Goal: Task Accomplishment & Management: Complete application form

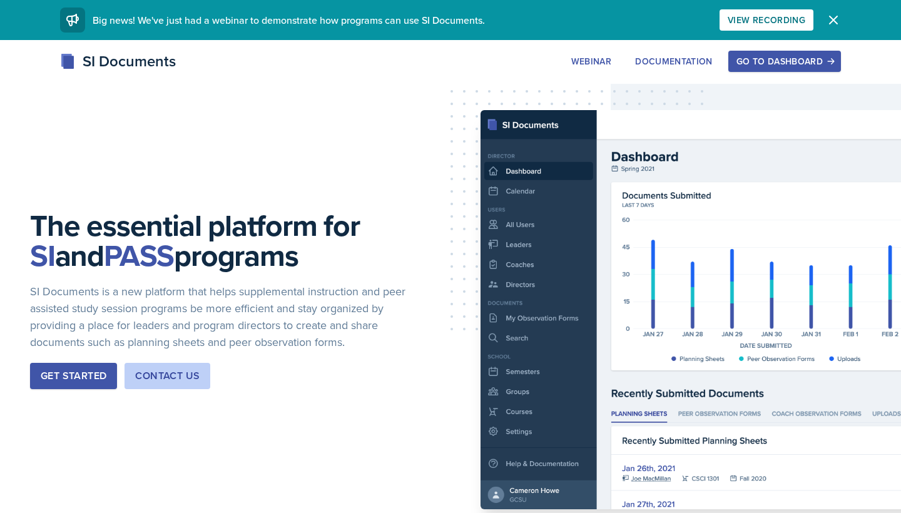
click at [797, 57] on div "Go to Dashboard" at bounding box center [784, 61] width 96 height 10
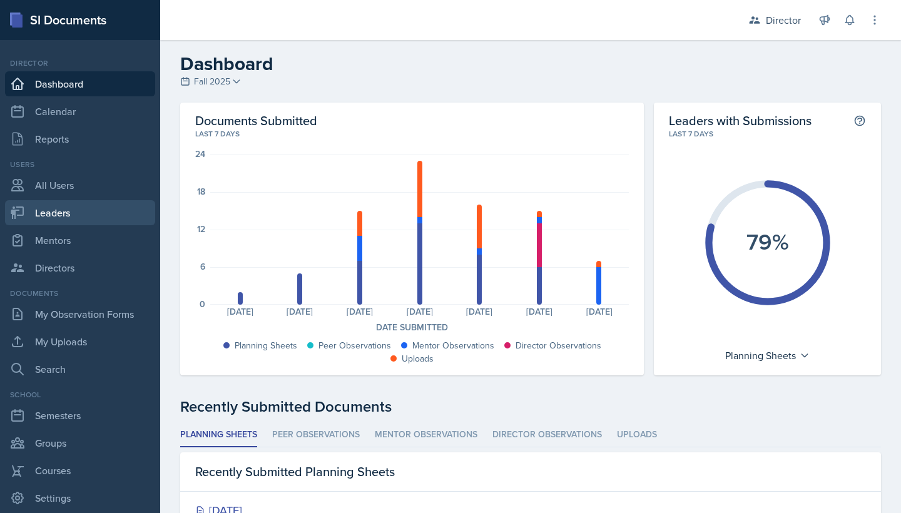
click at [88, 206] on link "Leaders" at bounding box center [80, 212] width 150 height 25
select select "a8c40de0-d7eb-4f82-90ee-ac0c6ce45f71"
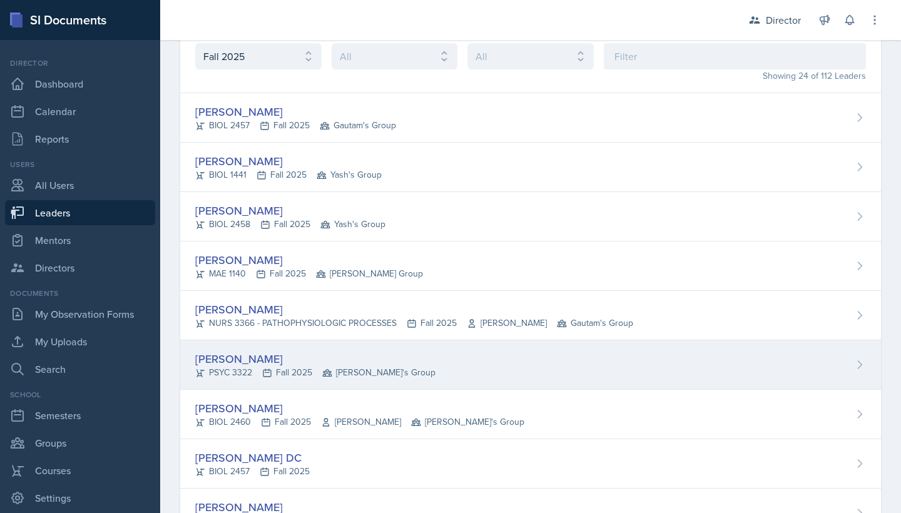
scroll to position [71, 0]
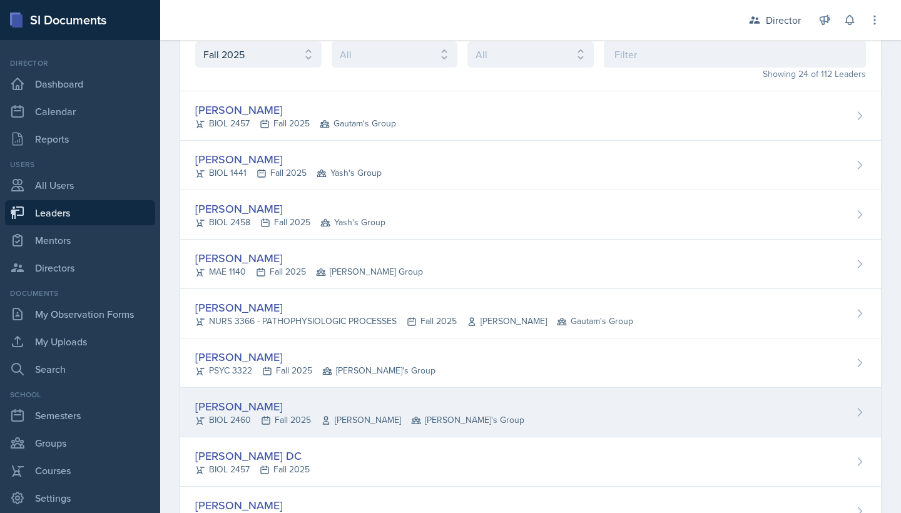
click at [268, 402] on div "Tiana Campbell" at bounding box center [359, 406] width 329 height 17
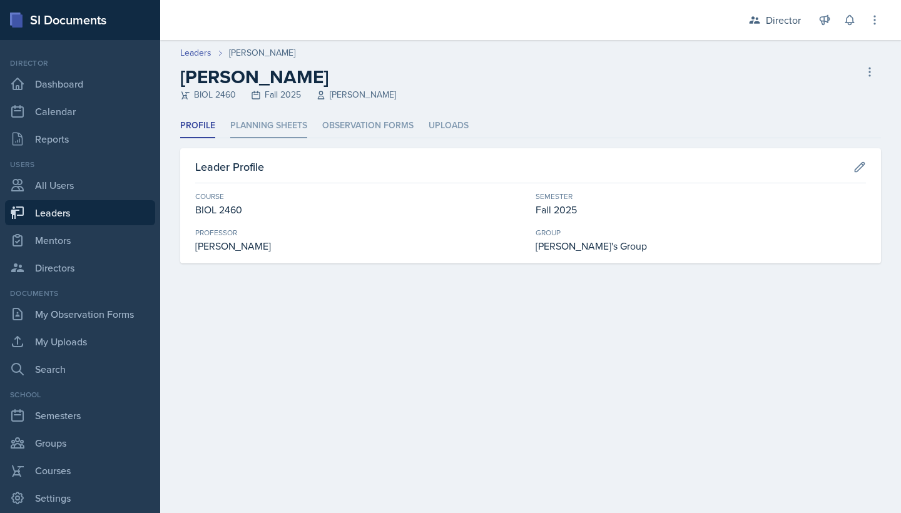
click at [290, 137] on li "Planning Sheets" at bounding box center [268, 126] width 77 height 24
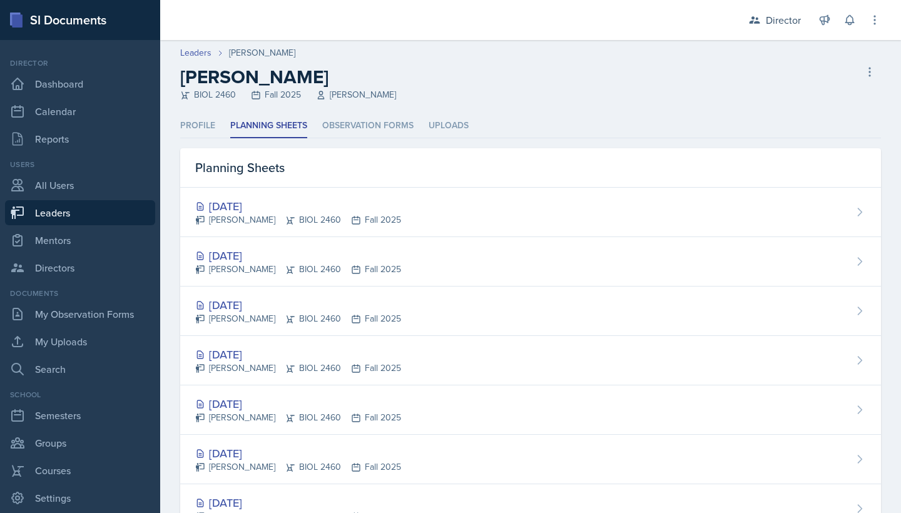
click at [275, 205] on div "Oct 10th, 2025" at bounding box center [298, 206] width 206 height 17
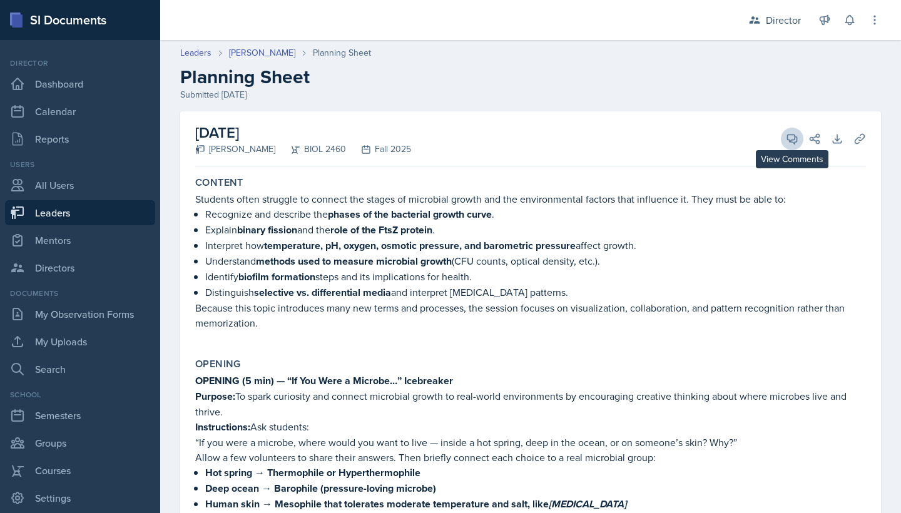
click at [797, 139] on icon at bounding box center [791, 138] width 9 height 9
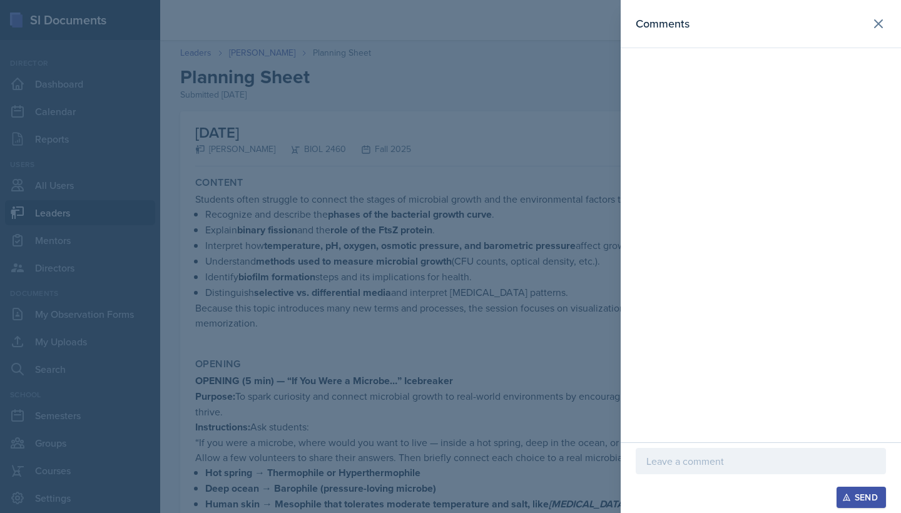
click at [468, 117] on div at bounding box center [450, 256] width 901 height 513
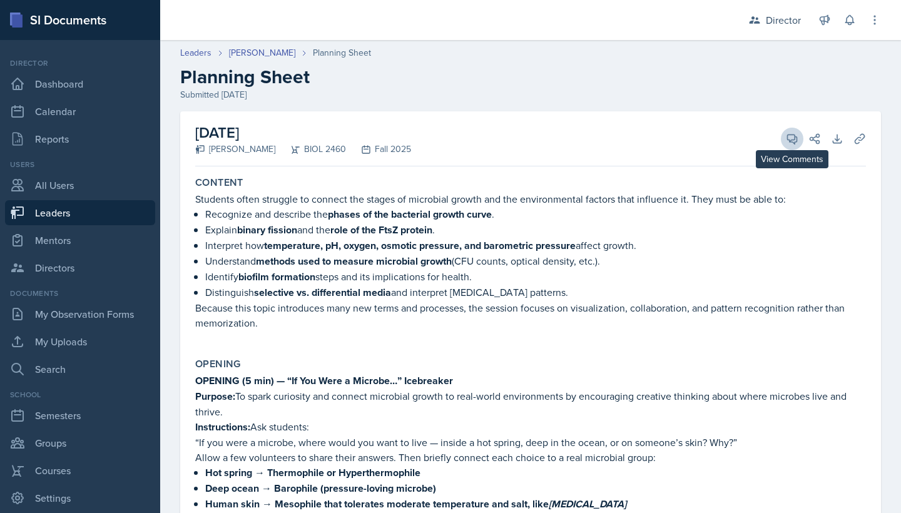
click at [794, 142] on icon at bounding box center [791, 138] width 9 height 9
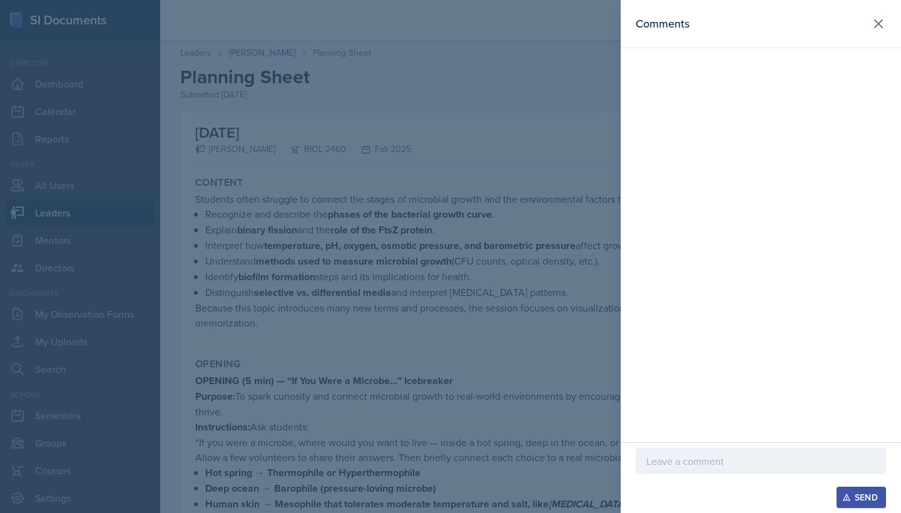
click at [722, 453] on p at bounding box center [760, 460] width 229 height 15
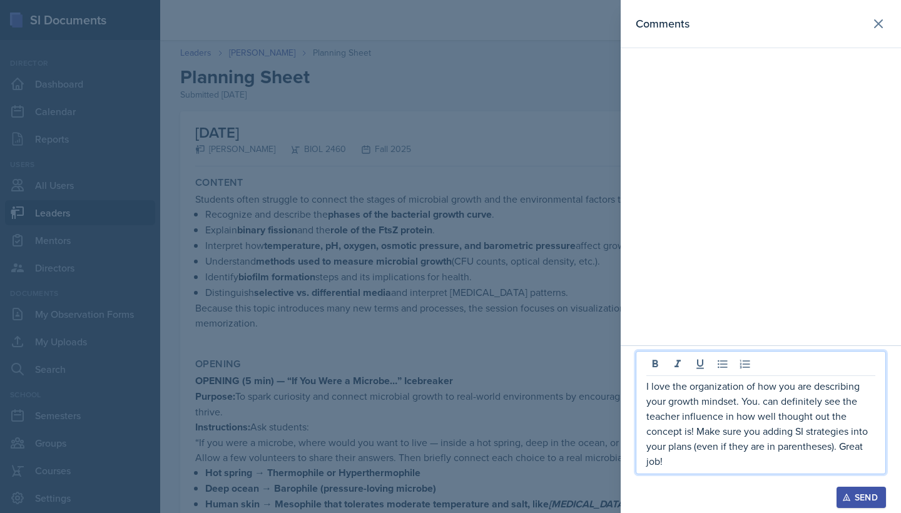
click at [861, 492] on div "Send" at bounding box center [860, 497] width 33 height 10
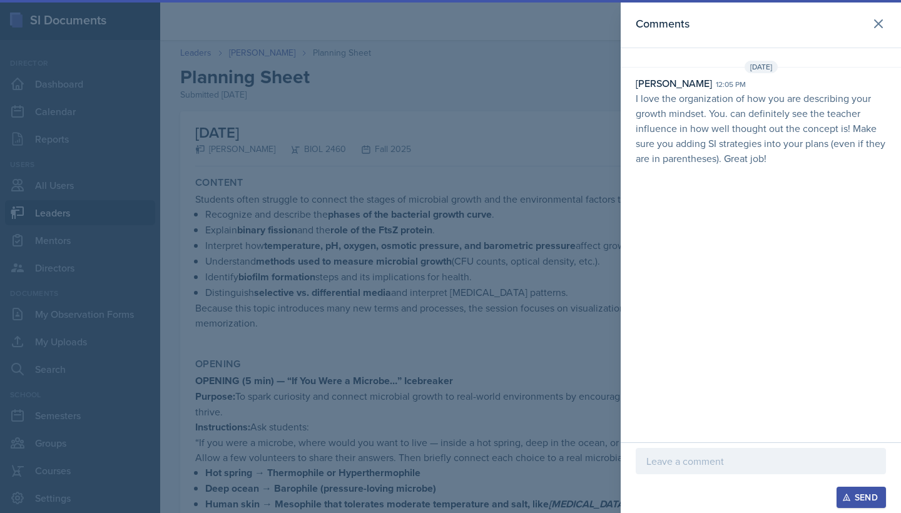
scroll to position [75, 0]
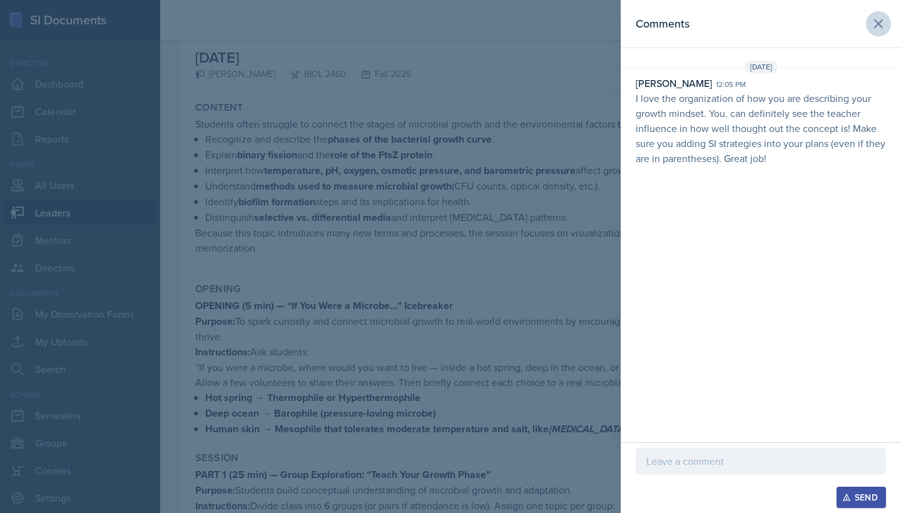
click at [880, 23] on icon at bounding box center [878, 24] width 8 height 8
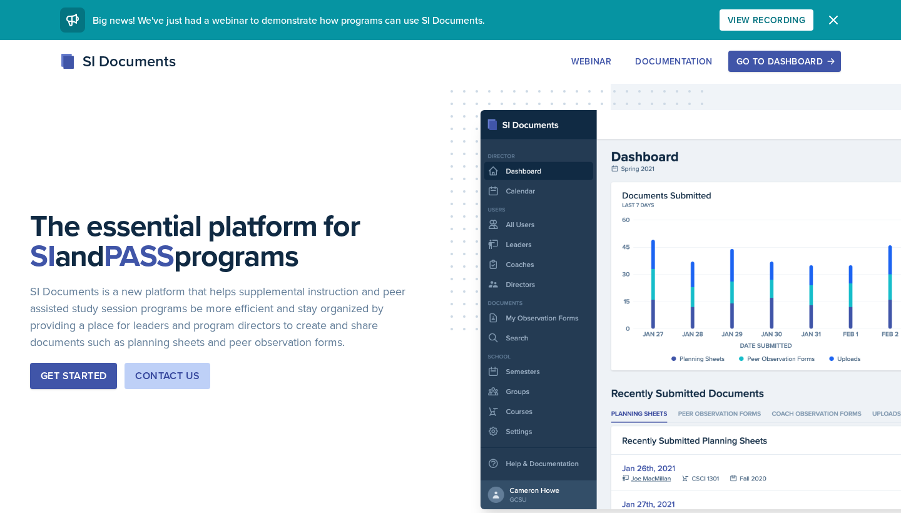
click at [761, 65] on div "Go to Dashboard" at bounding box center [784, 61] width 96 height 10
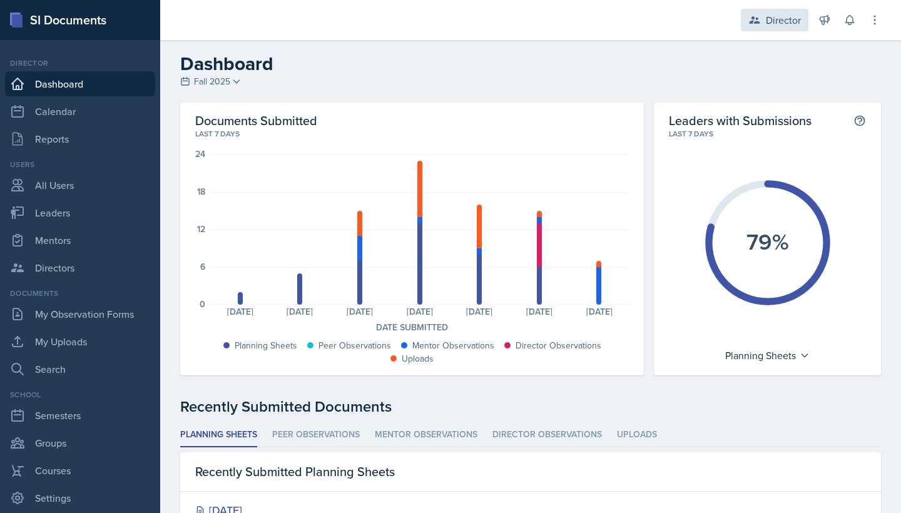
click at [762, 29] on div "Director" at bounding box center [775, 20] width 68 height 23
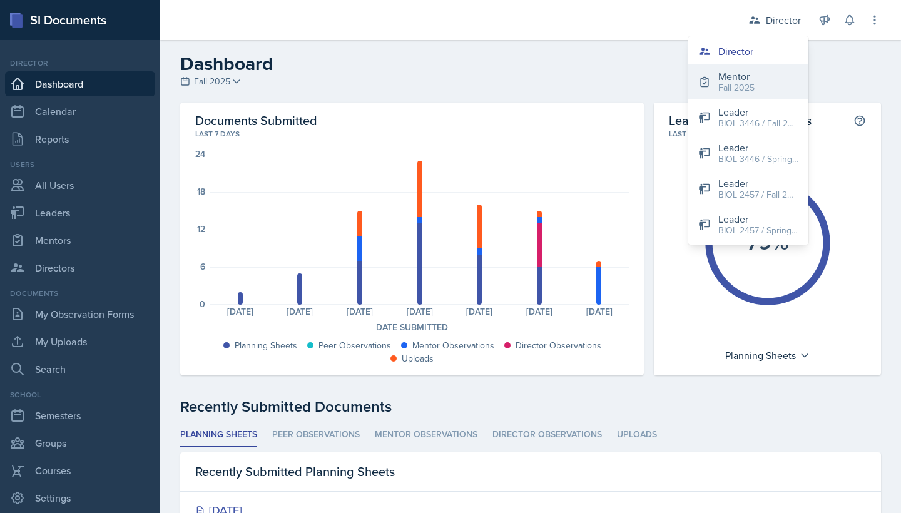
click at [745, 94] on div "Fall 2025" at bounding box center [736, 87] width 36 height 13
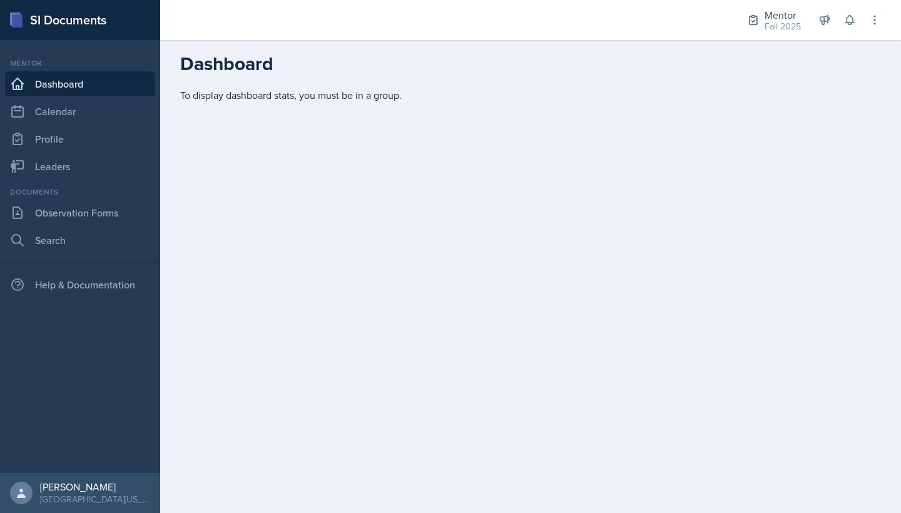
click at [103, 197] on div "Documents" at bounding box center [80, 191] width 150 height 11
click at [103, 215] on link "Observation Forms" at bounding box center [80, 212] width 150 height 25
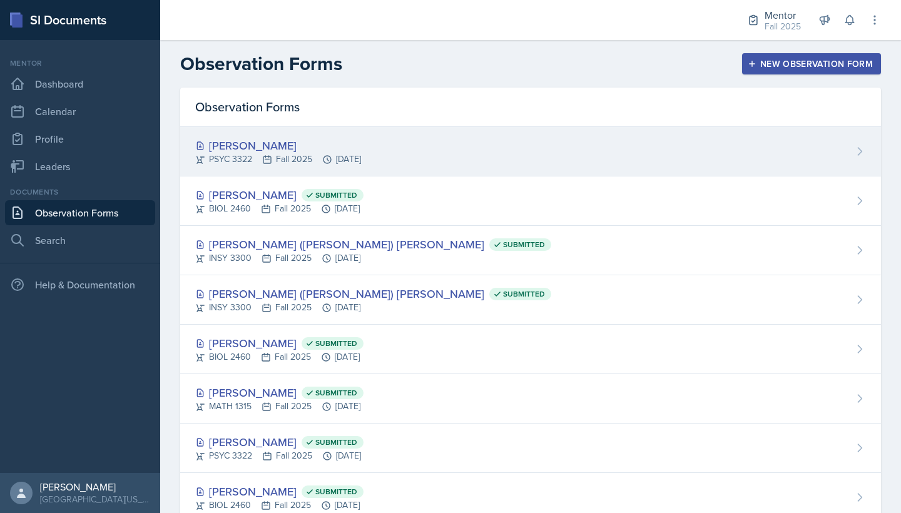
click at [572, 151] on div "Troy Broome PSYC 3322 Fall 2025 Oct 7th, 2025" at bounding box center [530, 151] width 700 height 49
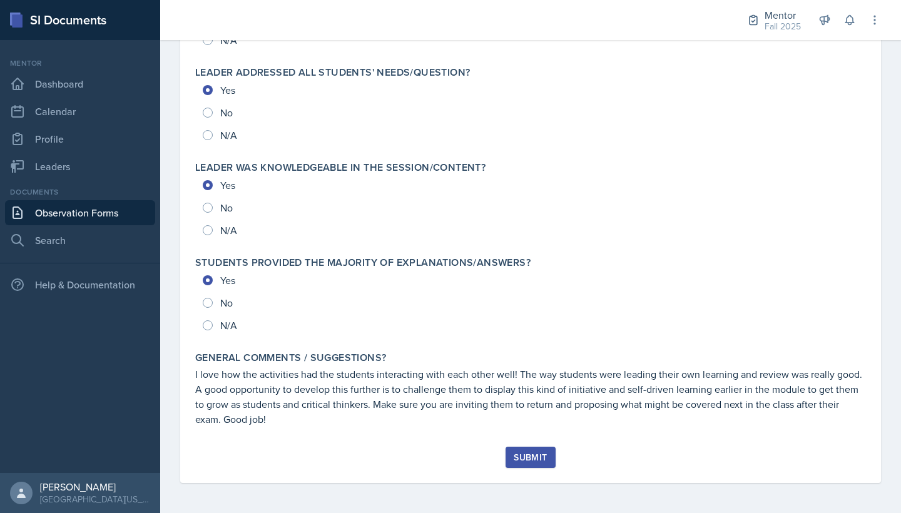
scroll to position [1348, 0]
click at [525, 460] on div "Submit" at bounding box center [529, 457] width 33 height 10
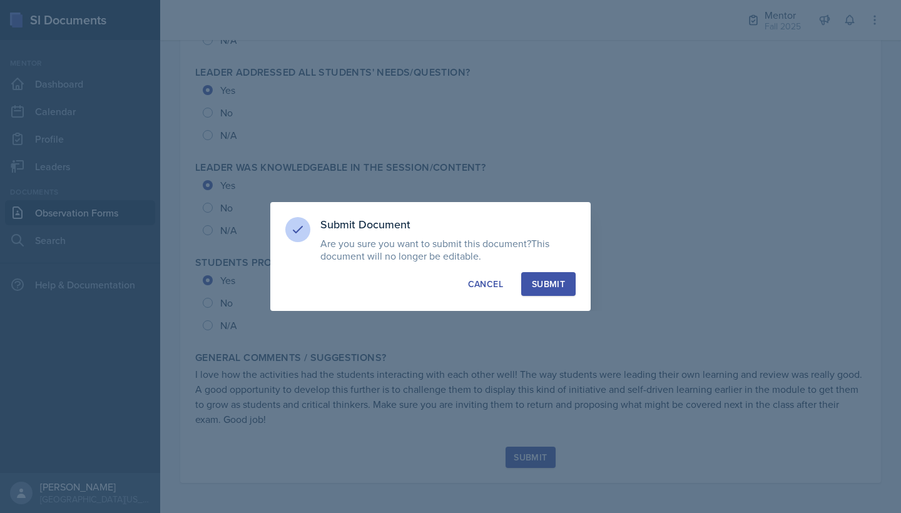
click at [550, 283] on div "Submit" at bounding box center [548, 284] width 33 height 13
radio input "true"
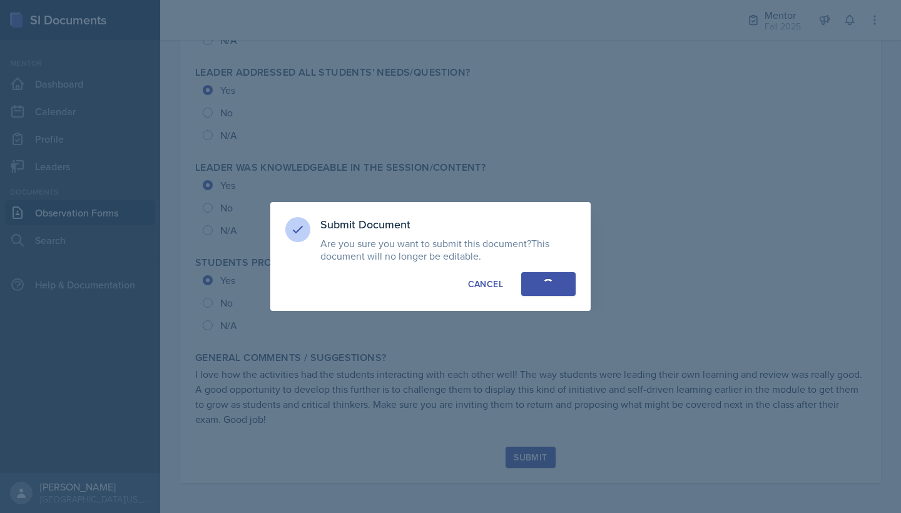
radio input "true"
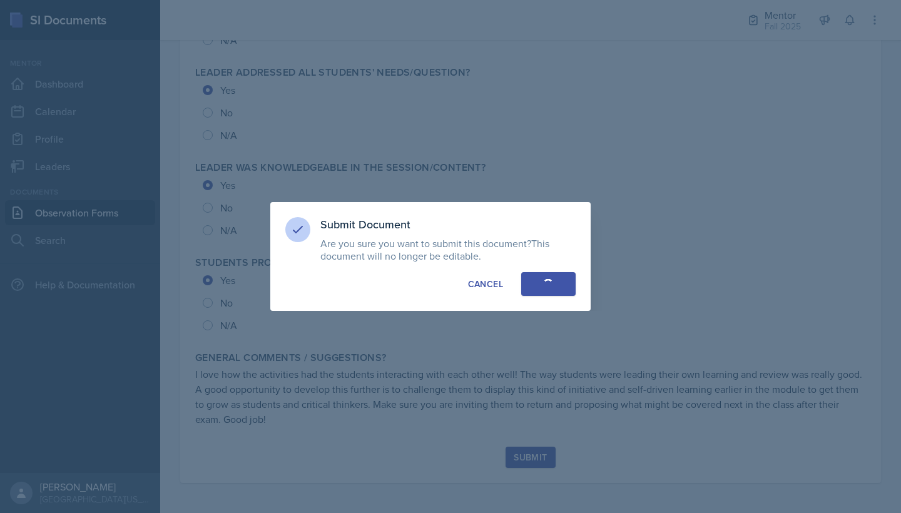
radio input "true"
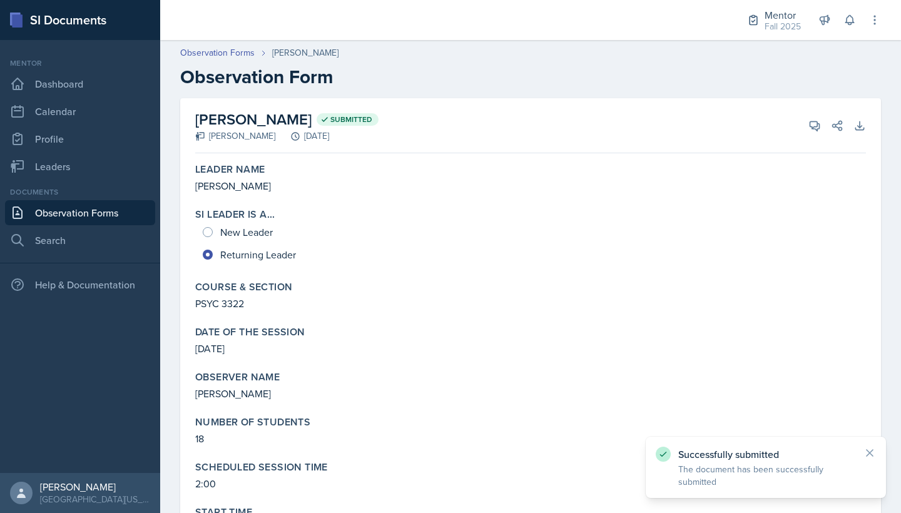
scroll to position [0, 0]
click at [87, 215] on link "Observation Forms" at bounding box center [80, 212] width 150 height 25
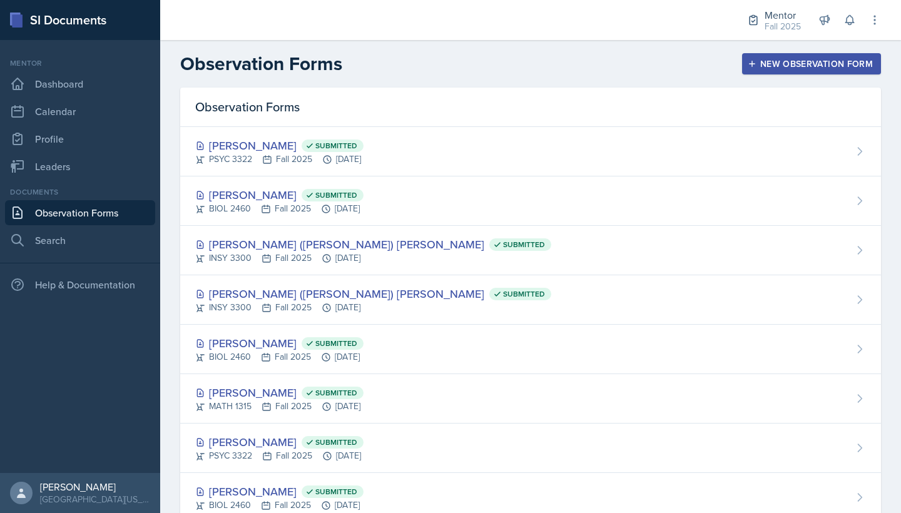
click at [774, 59] on div "New Observation Form" at bounding box center [811, 64] width 123 height 10
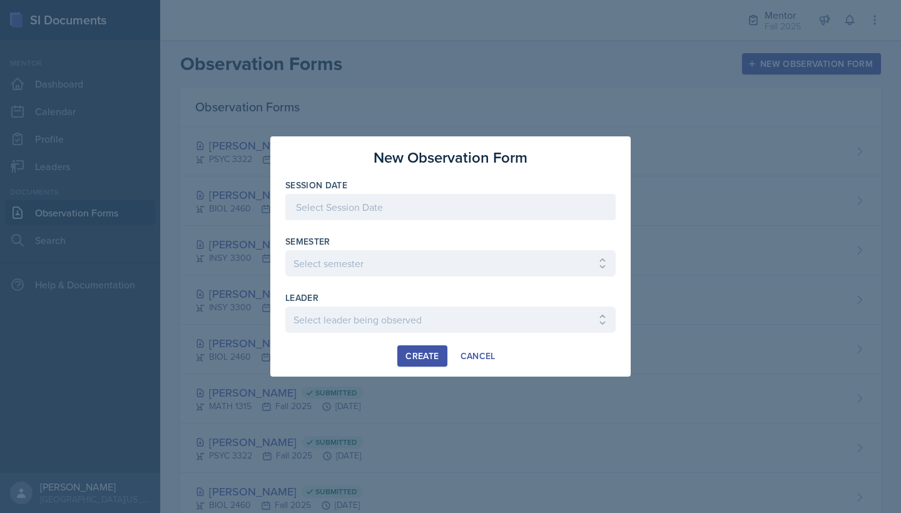
click at [508, 206] on div at bounding box center [450, 207] width 330 height 26
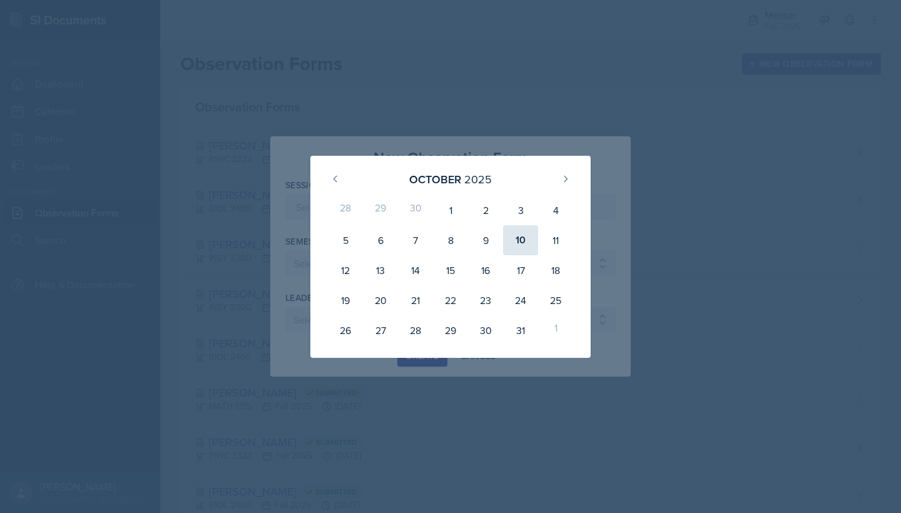
click at [520, 235] on div "10" at bounding box center [520, 240] width 35 height 30
type input "October 10th, 2025"
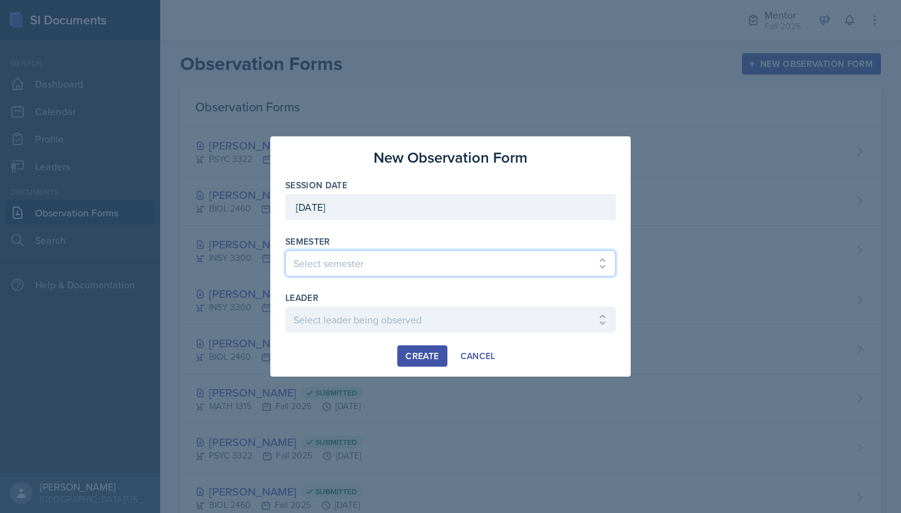
select select "a8c40de0-d7eb-4f82-90ee-ac0c6ce45f71"
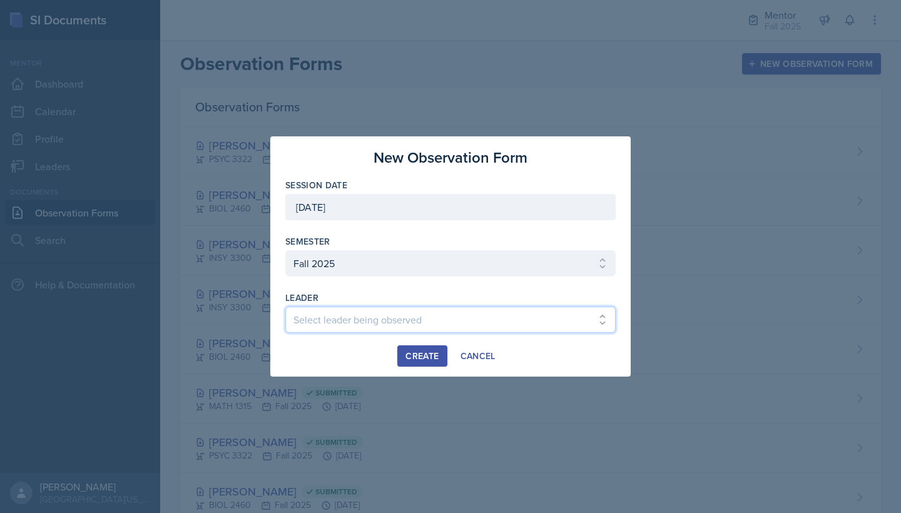
select select "66d4bb2c-218b-48ab-b98e-8278e9654034"
click at [433, 358] on div "Create" at bounding box center [421, 356] width 33 height 10
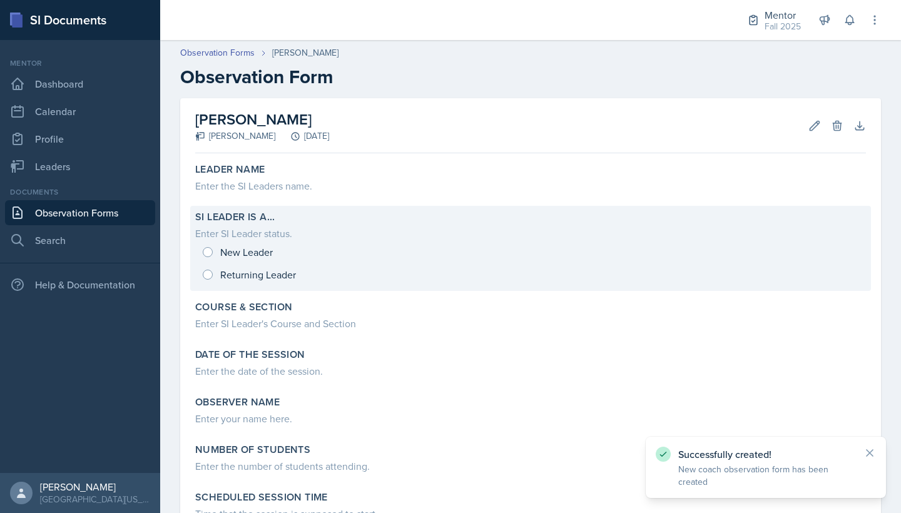
click at [236, 250] on div "New Leader Returning Leader" at bounding box center [530, 263] width 670 height 45
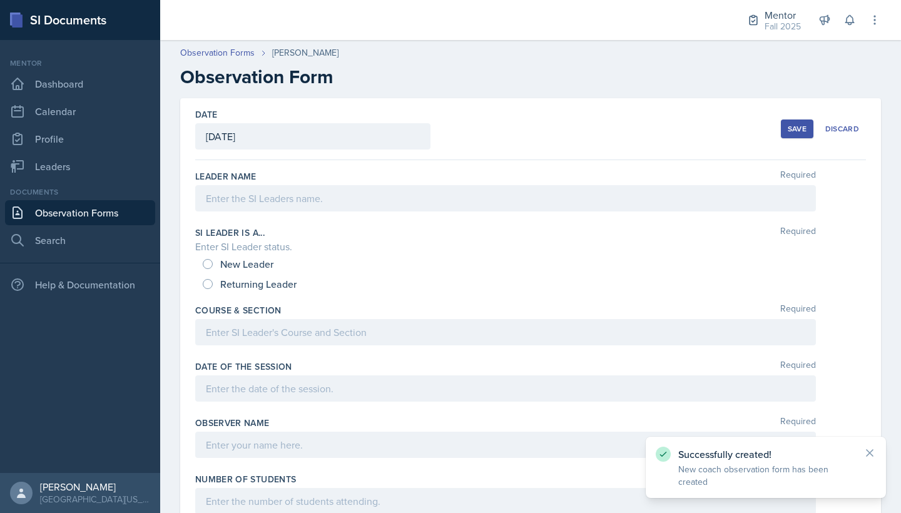
click at [213, 268] on div "New Leader" at bounding box center [239, 264] width 73 height 20
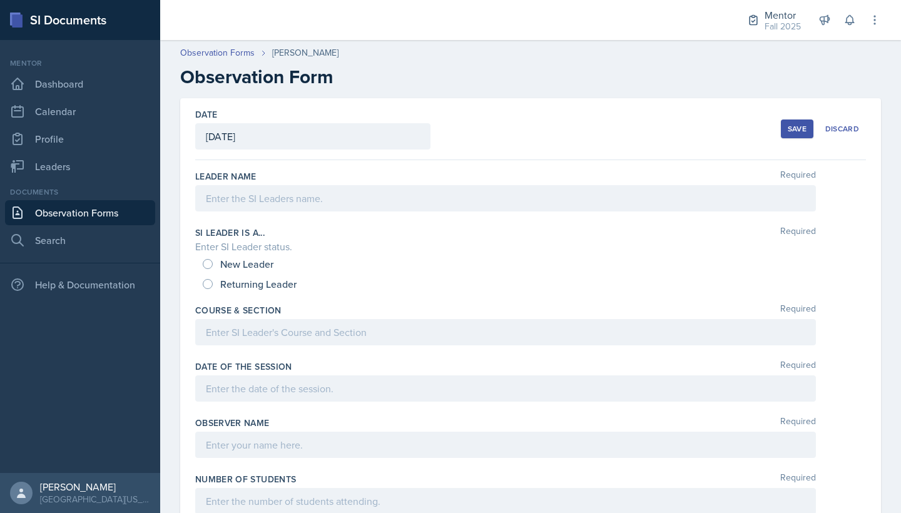
click at [209, 263] on input "New Leader" at bounding box center [208, 264] width 10 height 10
radio input "true"
click at [260, 210] on div at bounding box center [505, 198] width 620 height 26
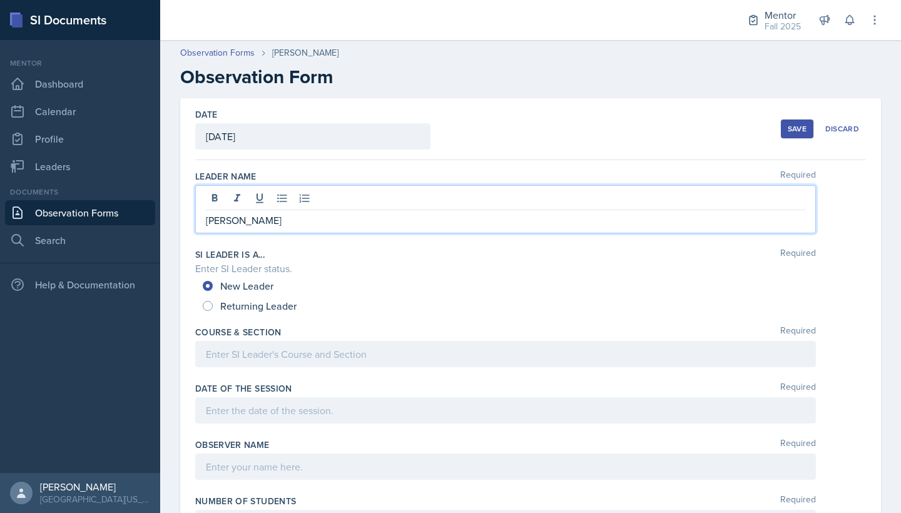
click at [256, 351] on div at bounding box center [505, 354] width 620 height 26
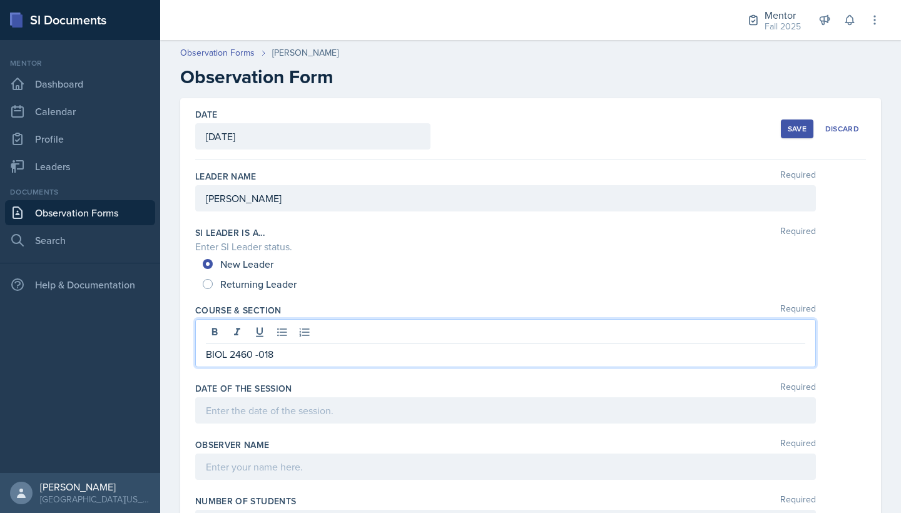
click at [255, 405] on div at bounding box center [505, 410] width 620 height 26
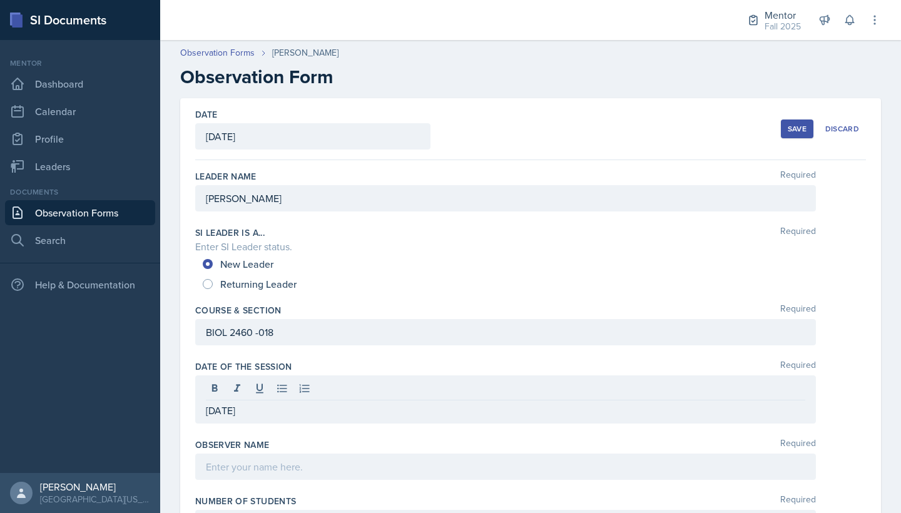
click at [264, 475] on div at bounding box center [505, 466] width 620 height 26
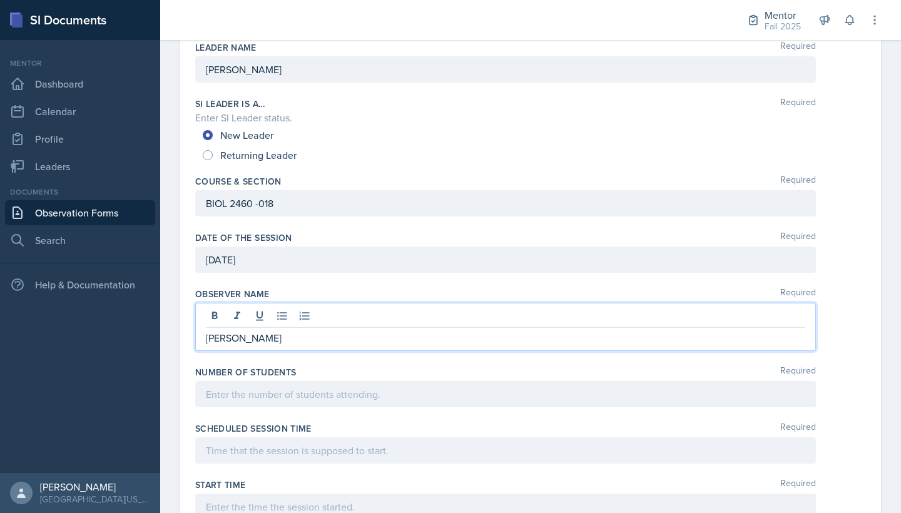
scroll to position [133, 0]
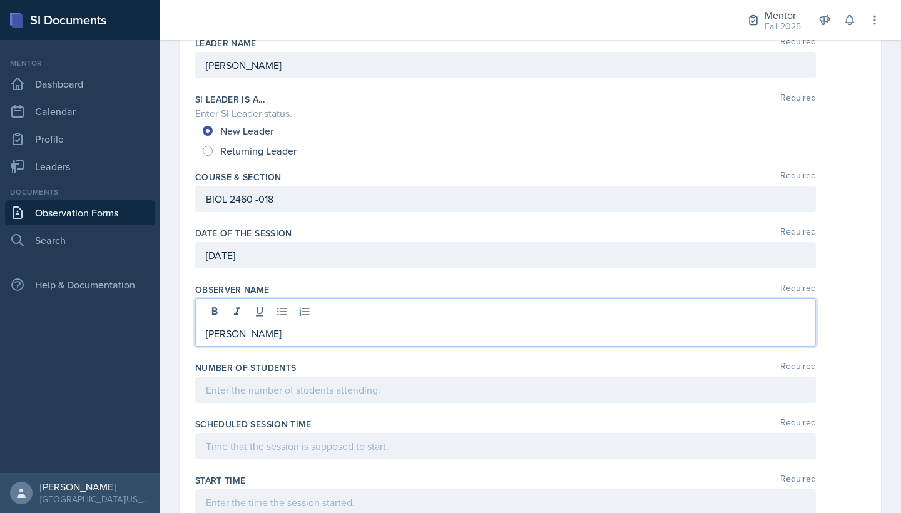
click at [273, 383] on div at bounding box center [505, 390] width 620 height 26
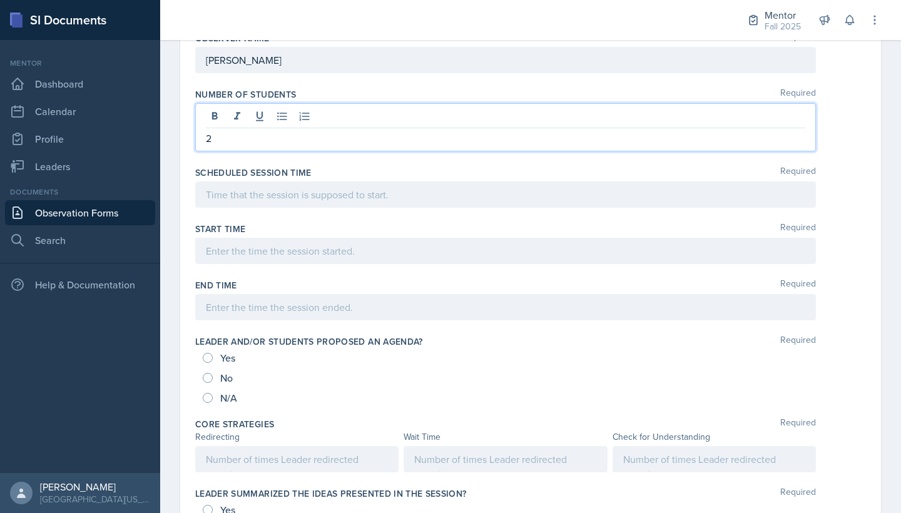
scroll to position [387, 0]
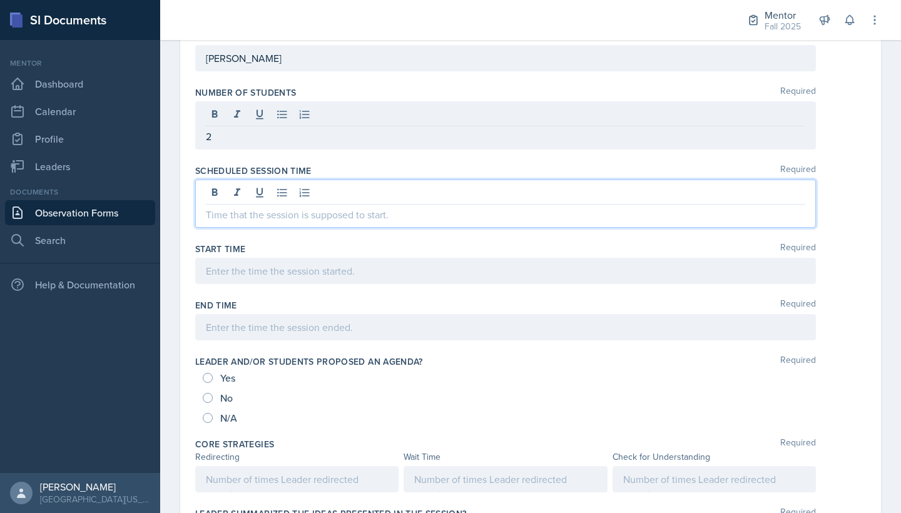
click at [228, 195] on div at bounding box center [505, 204] width 620 height 48
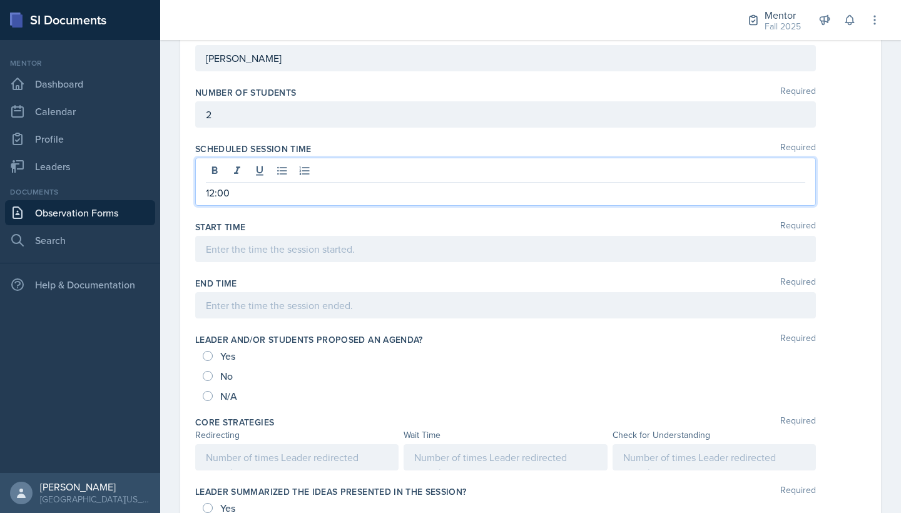
click at [243, 257] on div at bounding box center [505, 249] width 620 height 26
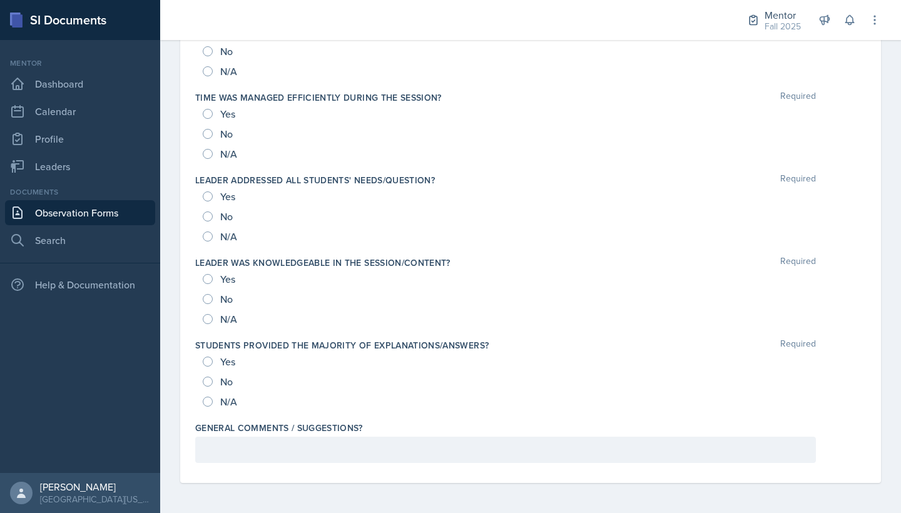
scroll to position [1276, 0]
click at [289, 442] on div at bounding box center [505, 450] width 620 height 26
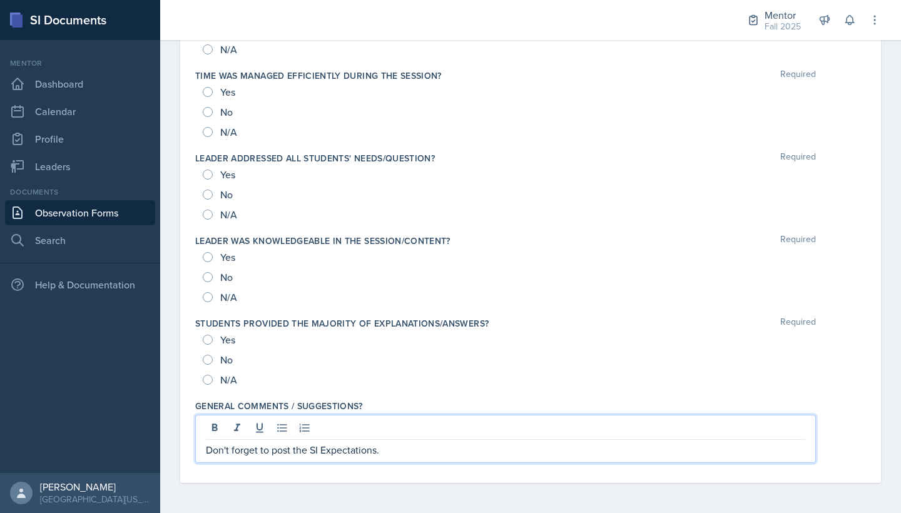
click at [203, 448] on div "Don't forget to post the SI Expectations." at bounding box center [505, 439] width 620 height 48
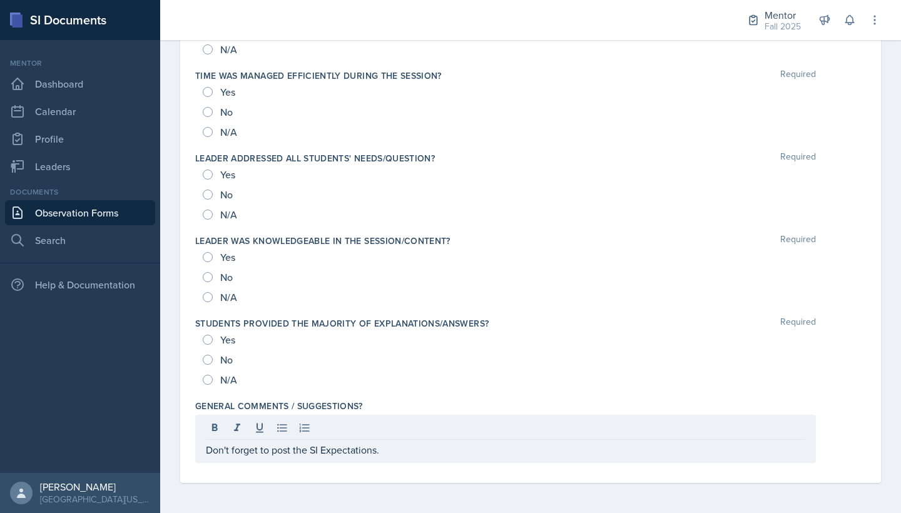
click at [205, 453] on div "Don't forget to post the SI Expectations." at bounding box center [505, 439] width 620 height 48
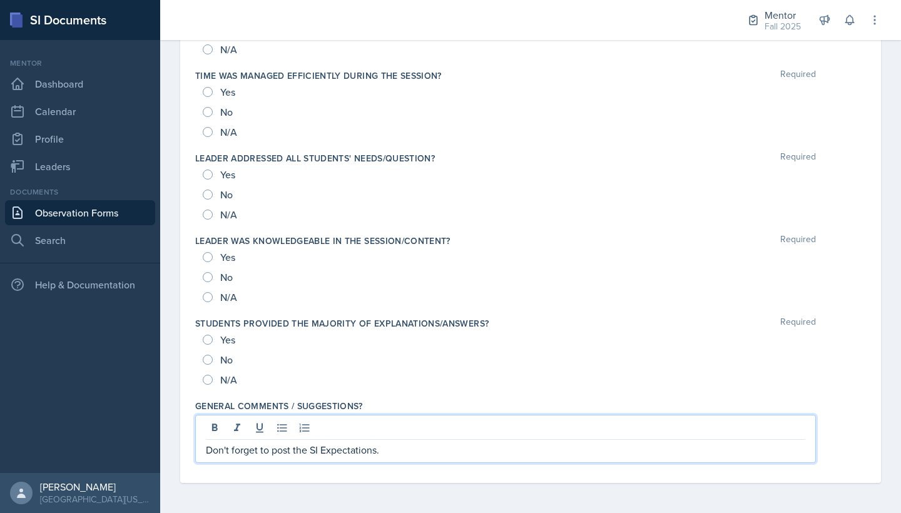
click at [202, 450] on div "Don't forget to post the SI Expectations." at bounding box center [505, 439] width 620 height 48
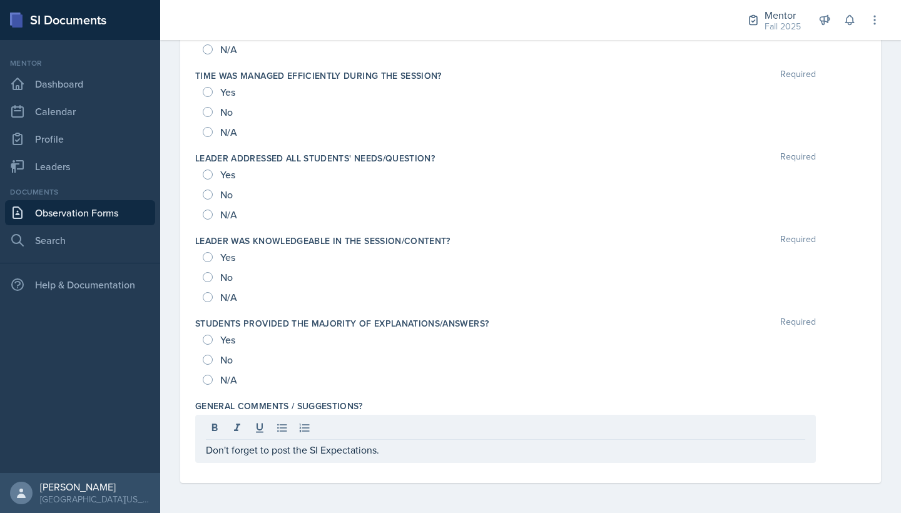
click at [205, 453] on div "Don't forget to post the SI Expectations." at bounding box center [505, 439] width 620 height 48
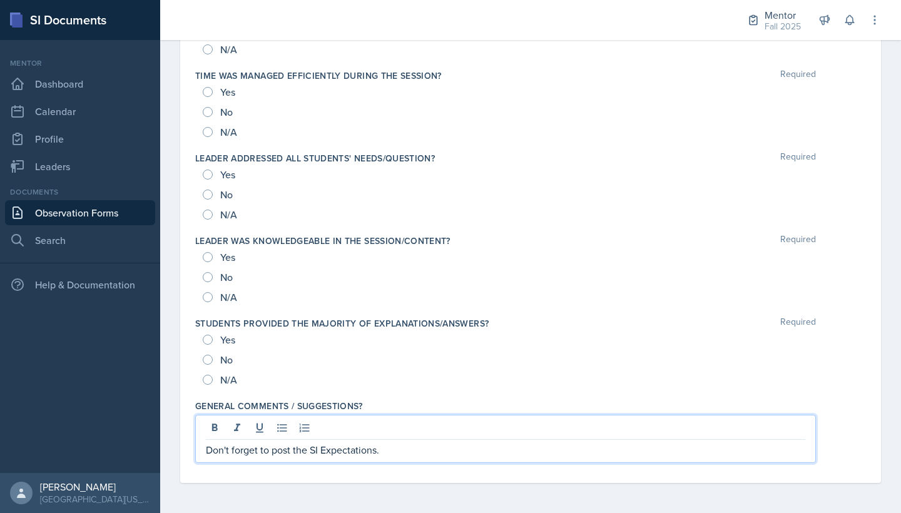
click at [206, 450] on p "Don't forget to post the SI Expectations." at bounding box center [505, 449] width 599 height 15
click at [719, 454] on p "Good job adapting to the changes in lecture with the professor's illness! Don't…" at bounding box center [505, 449] width 599 height 15
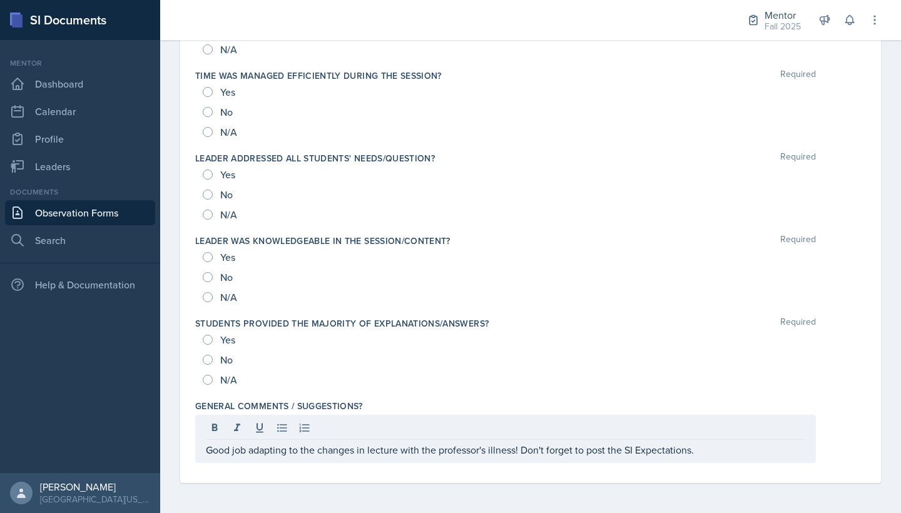
click at [212, 336] on div "Yes" at bounding box center [220, 340] width 35 height 20
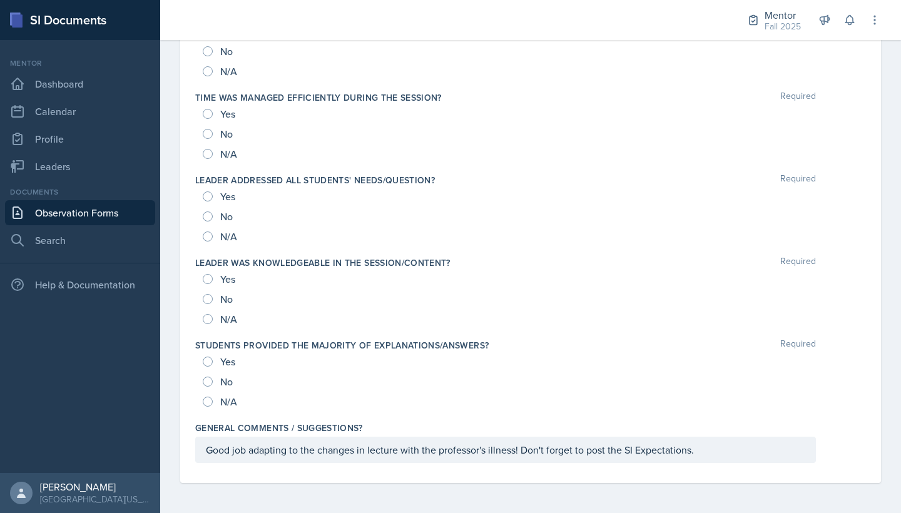
click at [206, 281] on input "Yes" at bounding box center [208, 279] width 10 height 10
radio input "true"
click at [206, 352] on div "Yes" at bounding box center [220, 361] width 35 height 20
click at [211, 200] on input "Yes" at bounding box center [208, 196] width 10 height 10
radio input "true"
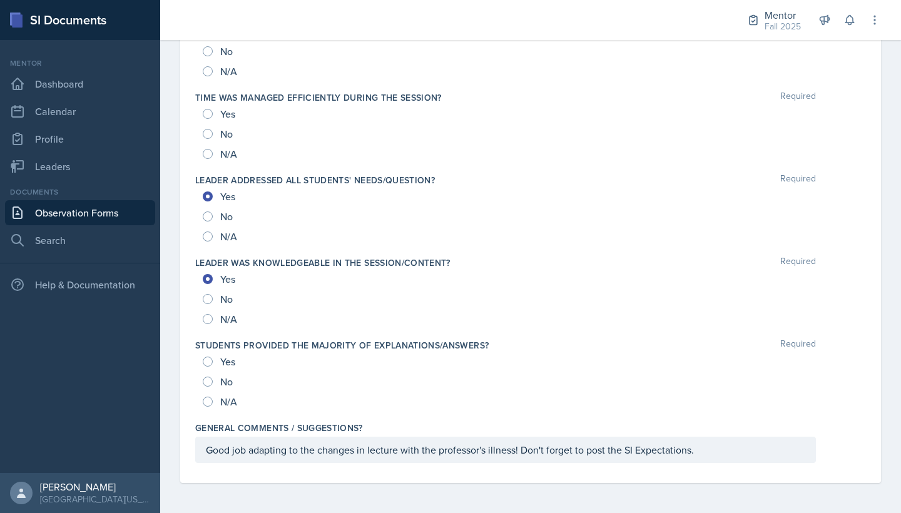
click at [210, 364] on input "Yes" at bounding box center [208, 361] width 10 height 10
radio input "true"
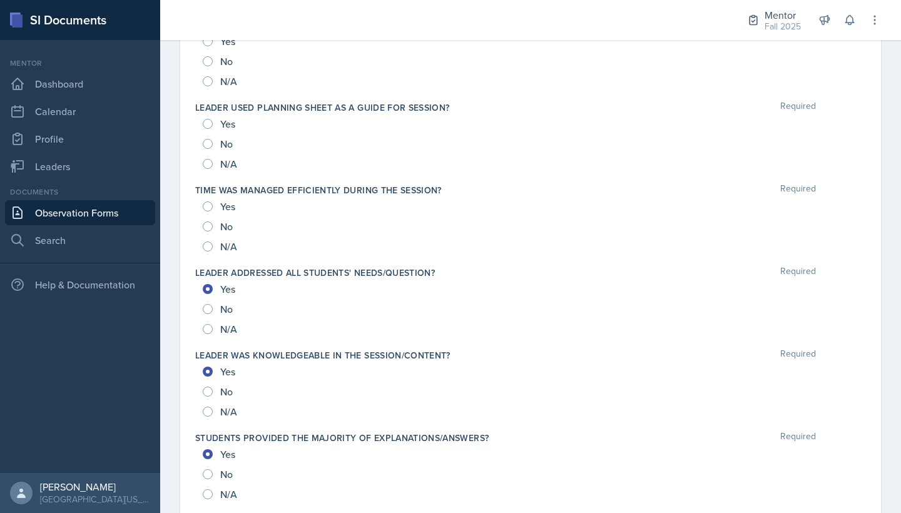
scroll to position [1160, 0]
click at [210, 205] on input "Yes" at bounding box center [208, 208] width 10 height 10
radio input "true"
click at [208, 123] on input "Yes" at bounding box center [208, 125] width 10 height 10
radio input "true"
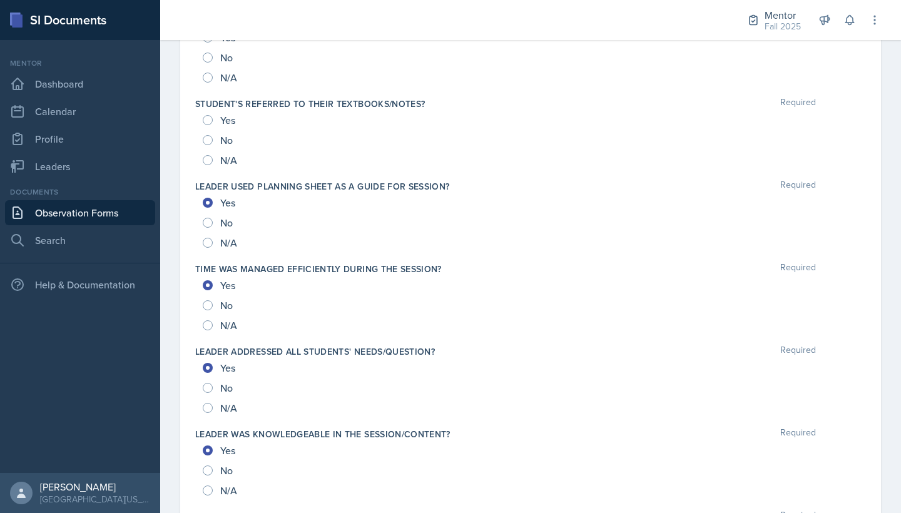
click at [208, 121] on input "Yes" at bounding box center [208, 120] width 10 height 10
radio input "true"
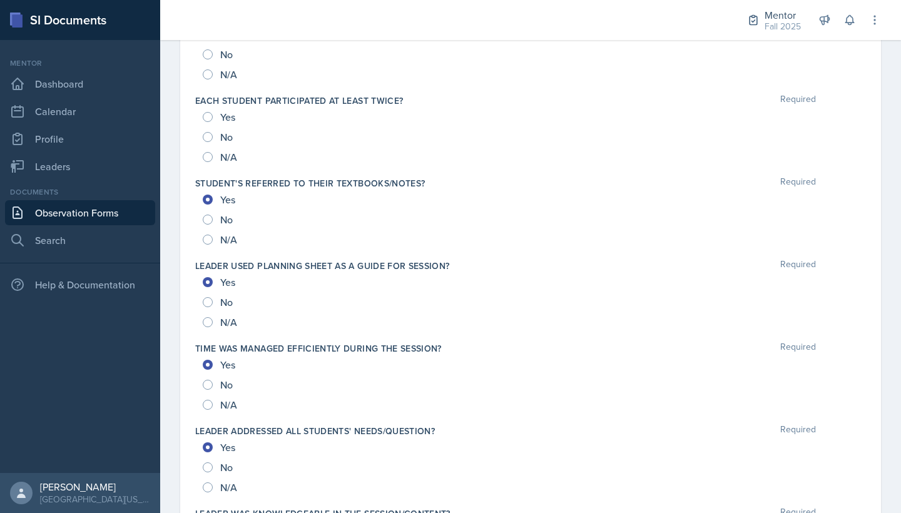
scroll to position [998, 0]
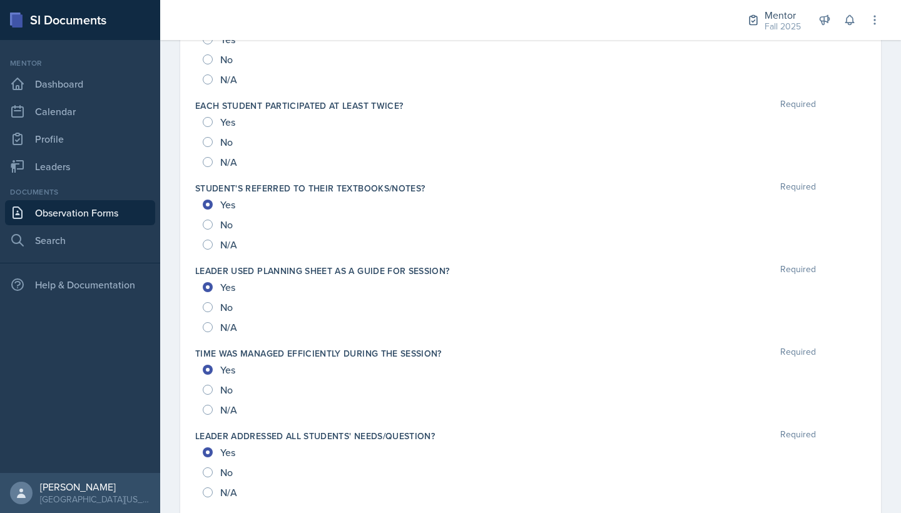
click at [208, 123] on input "Yes" at bounding box center [208, 122] width 10 height 10
radio input "true"
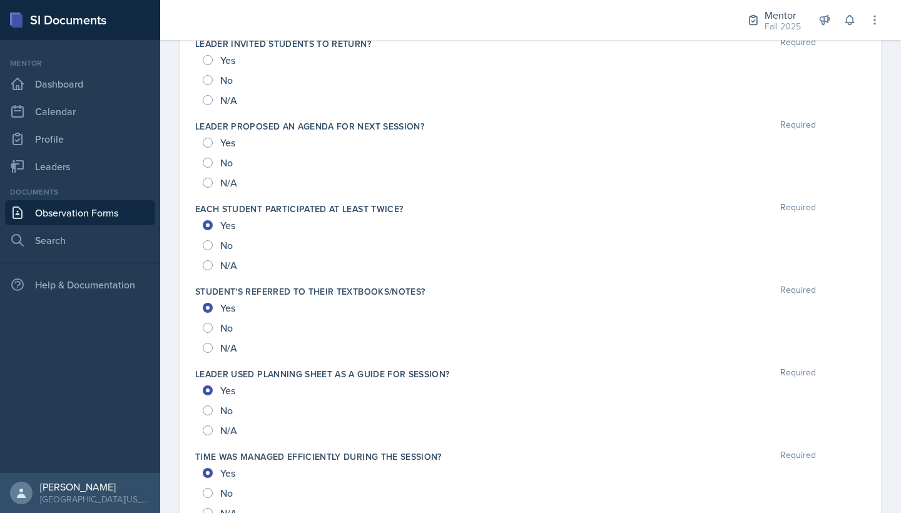
scroll to position [882, 0]
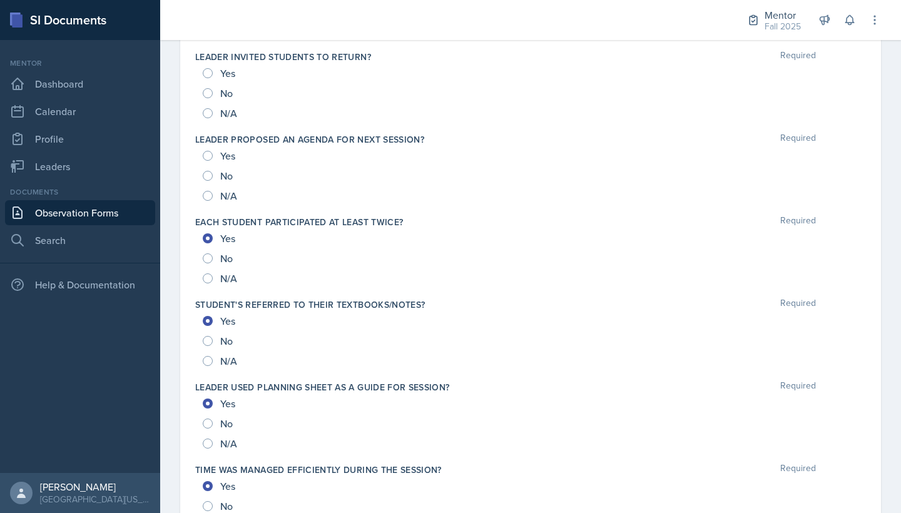
click at [205, 155] on input "Yes" at bounding box center [208, 156] width 10 height 10
radio input "true"
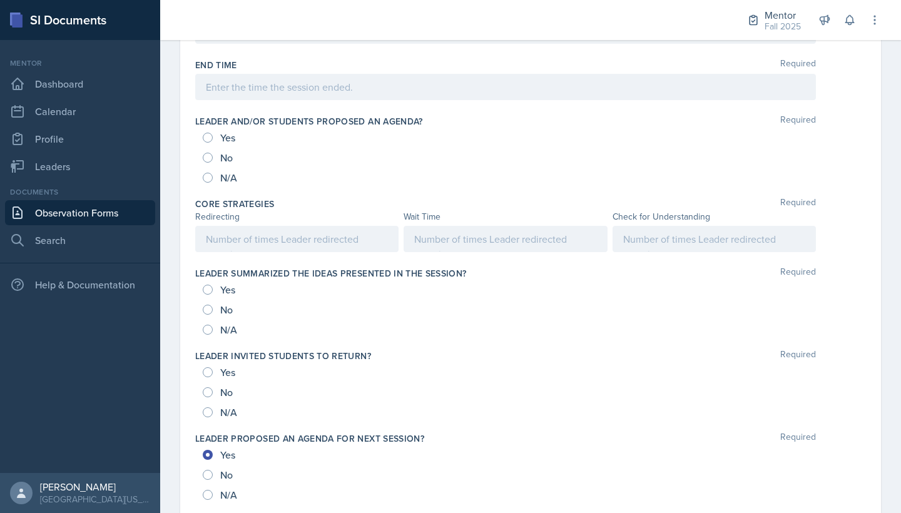
scroll to position [567, 0]
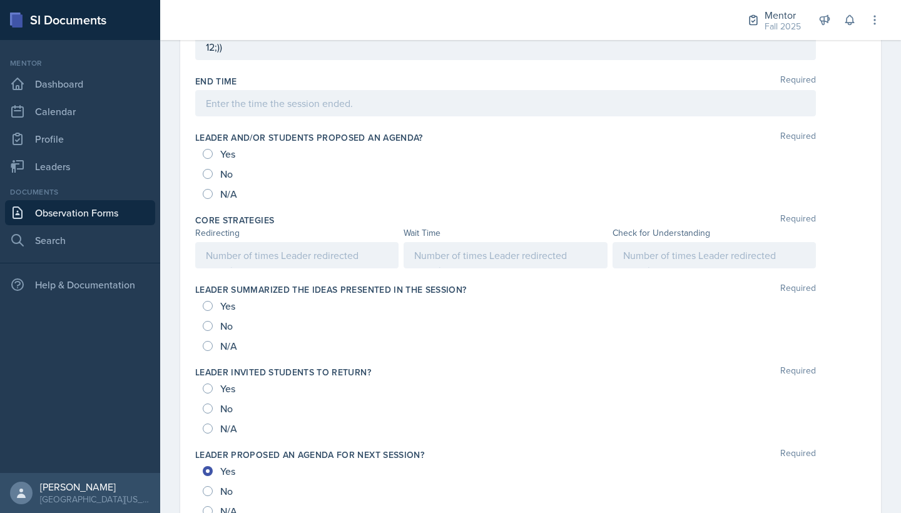
click at [207, 156] on input "Yes" at bounding box center [208, 154] width 10 height 10
radio input "true"
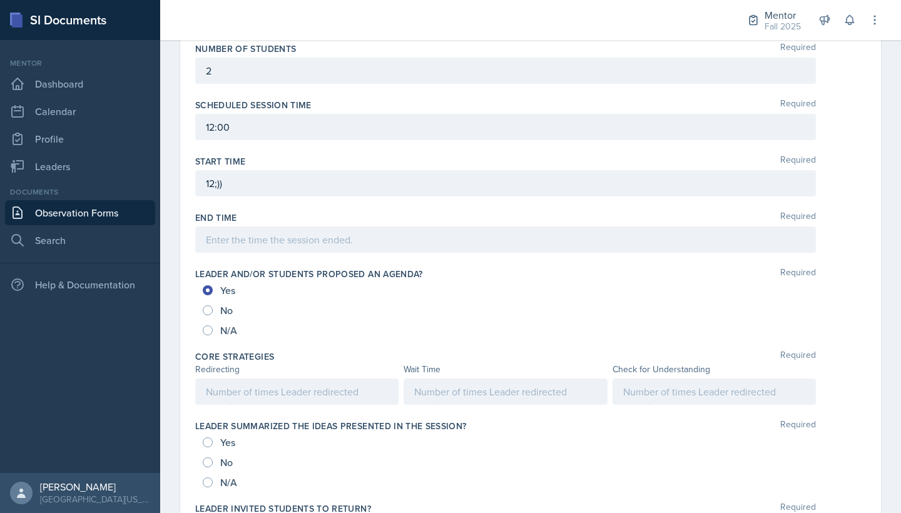
scroll to position [430, 0]
click at [348, 190] on div "12;))" at bounding box center [505, 184] width 620 height 26
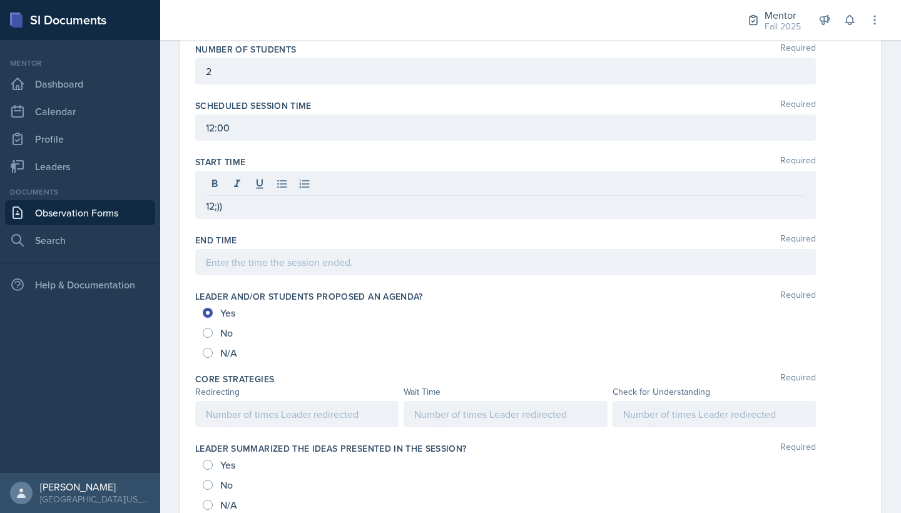
click at [348, 190] on div at bounding box center [505, 185] width 599 height 21
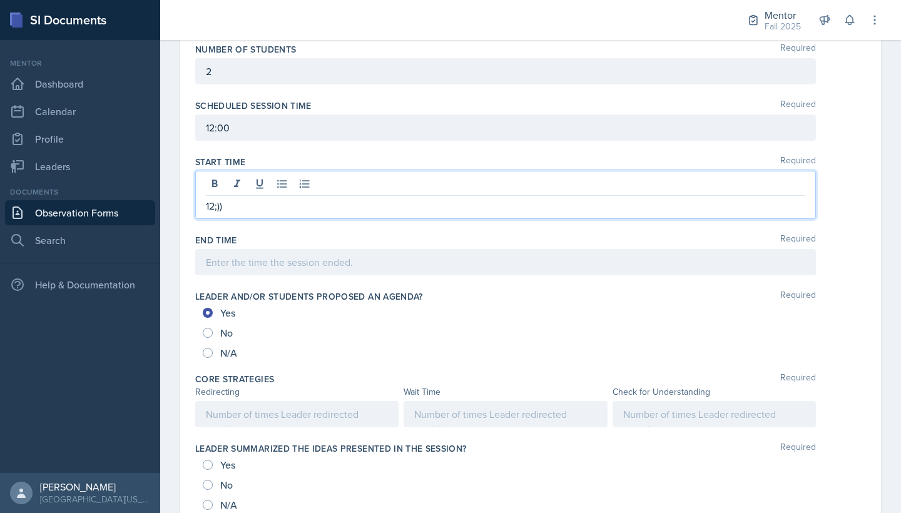
click at [290, 203] on p "12;))" at bounding box center [505, 205] width 599 height 15
click at [220, 210] on p "12;00" at bounding box center [505, 205] width 599 height 15
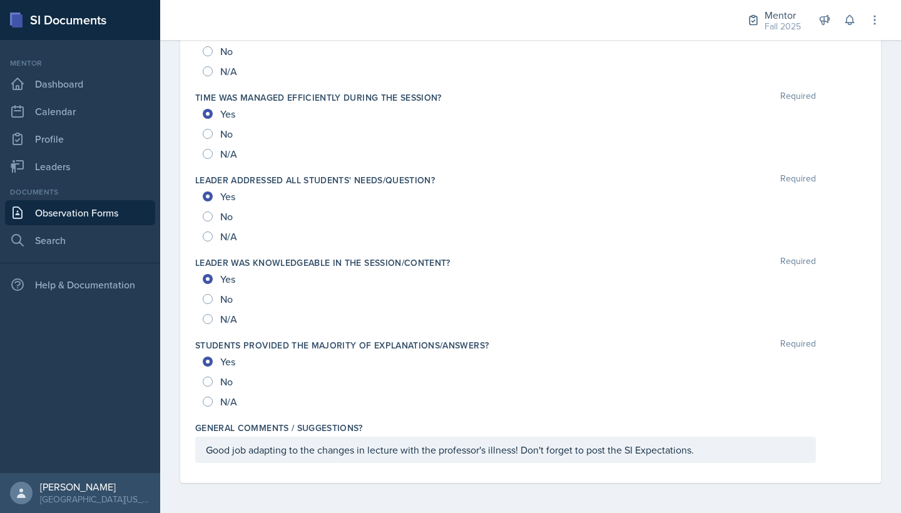
scroll to position [1276, 0]
click at [689, 451] on div "Good job adapting to the changes in lecture with the professor's illness! Don't…" at bounding box center [505, 450] width 620 height 26
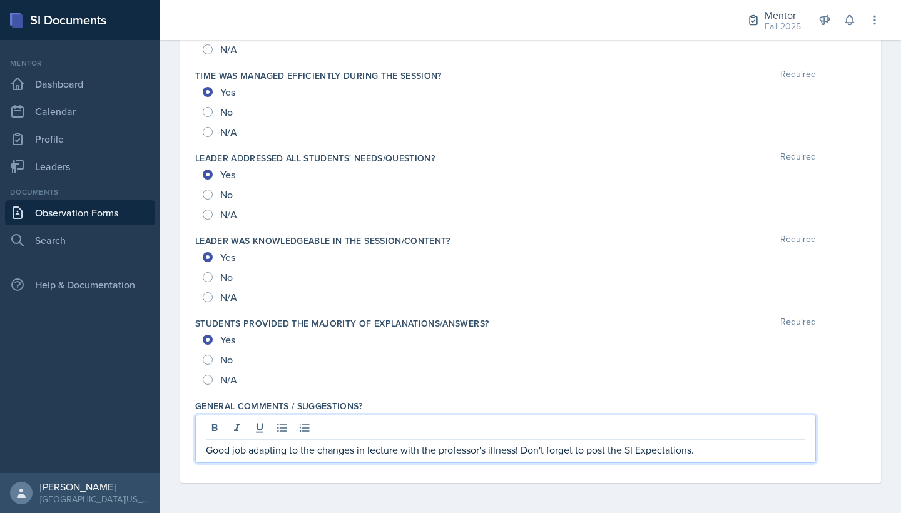
click at [706, 448] on p "Good job adapting to the changes in lecture with the professor's illness! Don't…" at bounding box center [505, 449] width 599 height 15
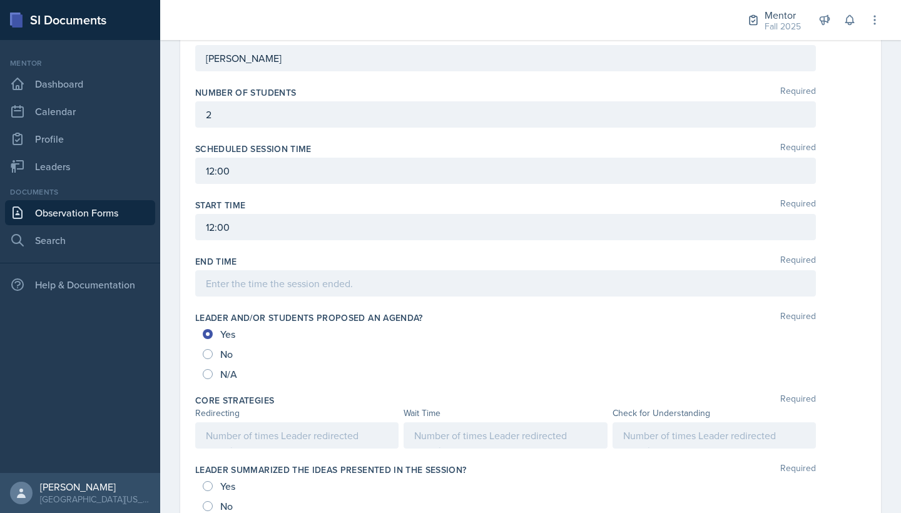
scroll to position [383, 0]
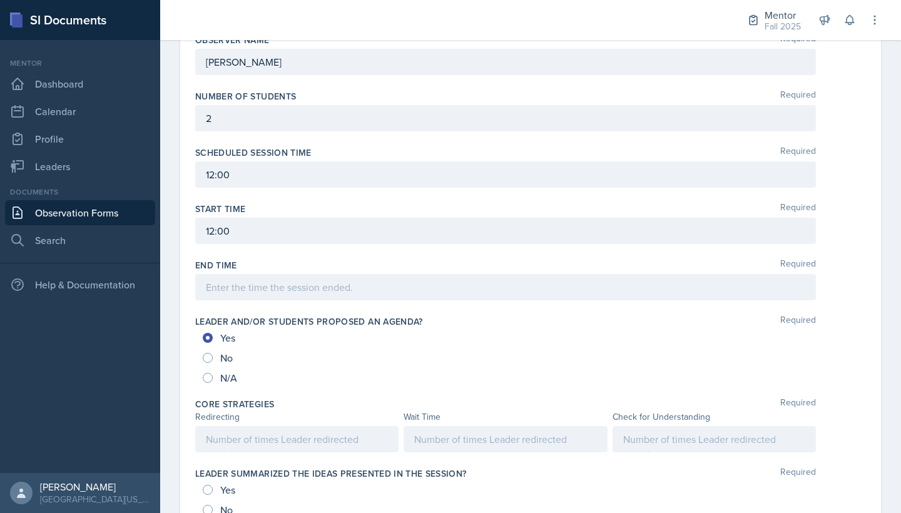
click at [640, 447] on div at bounding box center [713, 439] width 203 height 26
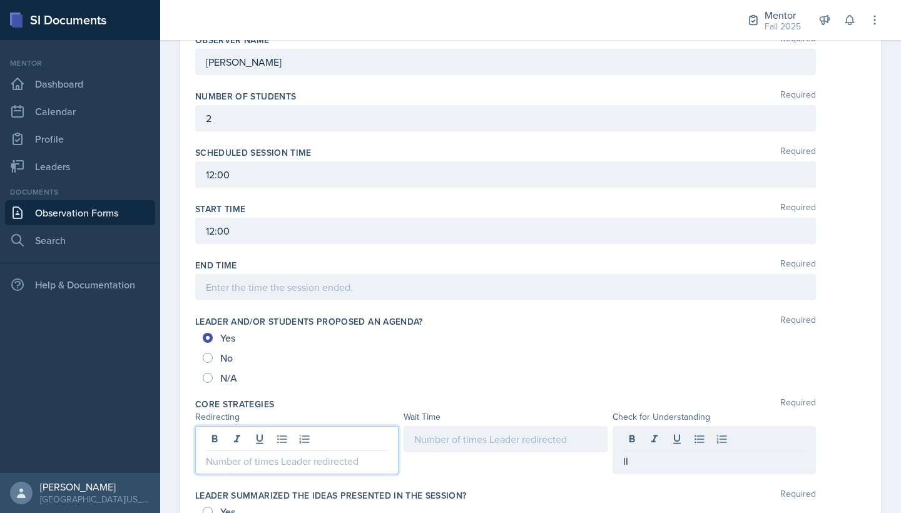
click at [358, 444] on div at bounding box center [296, 450] width 203 height 48
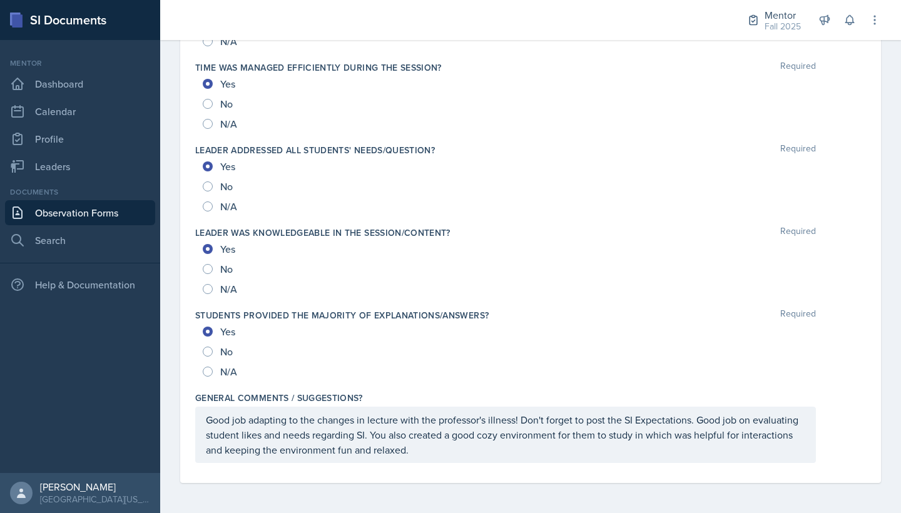
scroll to position [1306, 0]
click at [428, 456] on p "Good job adapting to the changes in lecture with the professor's illness! Don't…" at bounding box center [505, 434] width 599 height 45
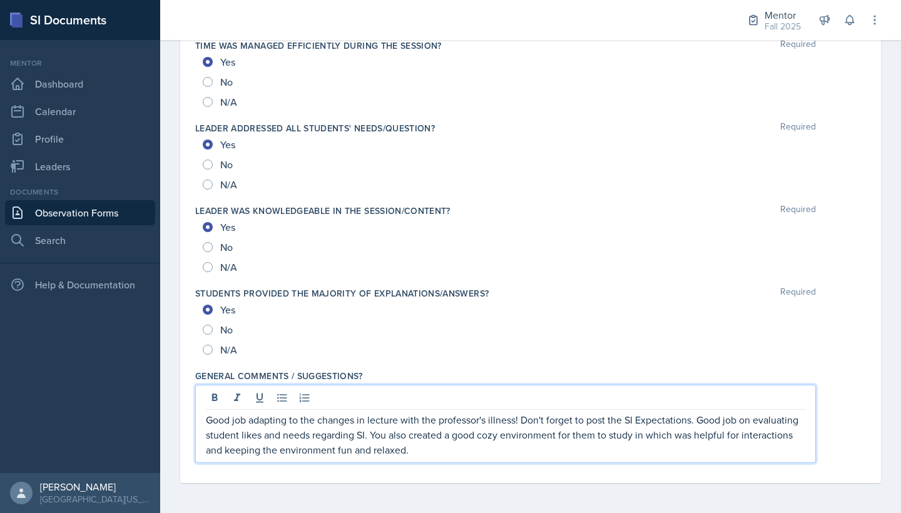
click at [425, 457] on p "Good job adapting to the changes in lecture with the professor's illness! Don't…" at bounding box center [505, 434] width 599 height 45
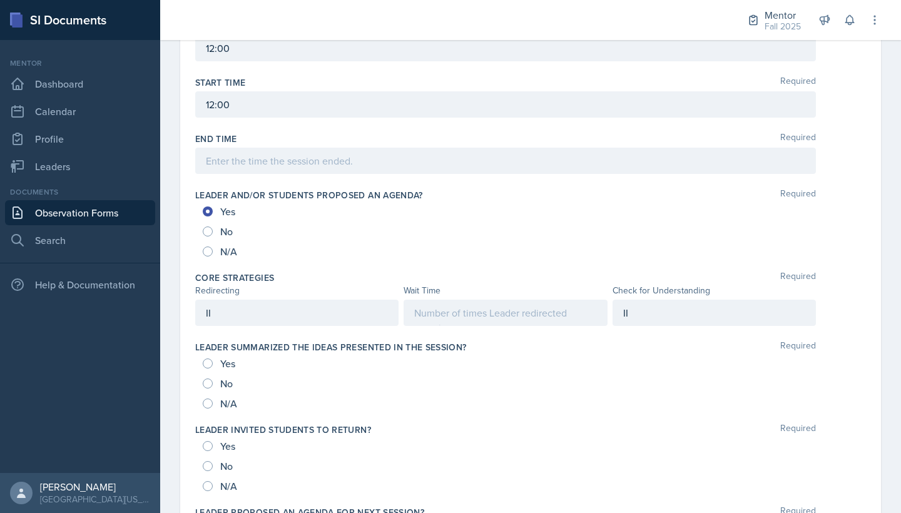
scroll to position [482, 0]
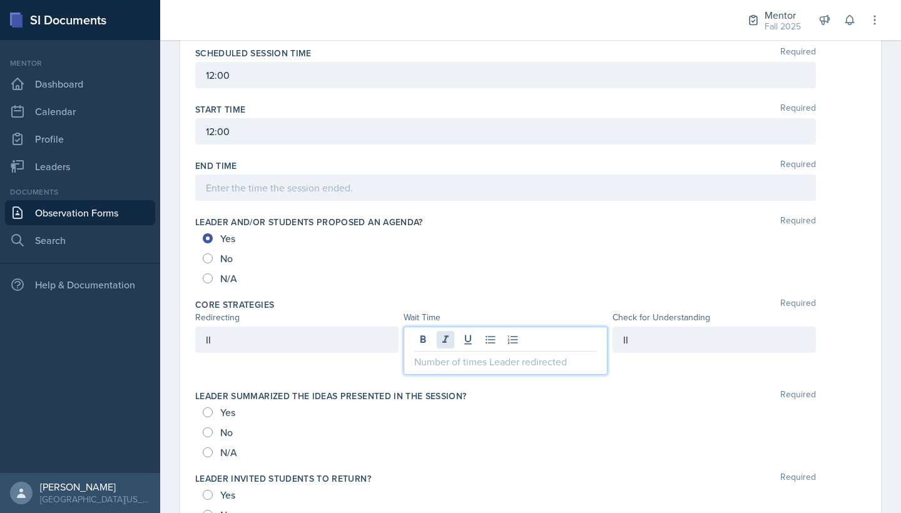
click at [438, 340] on div at bounding box center [504, 350] width 203 height 48
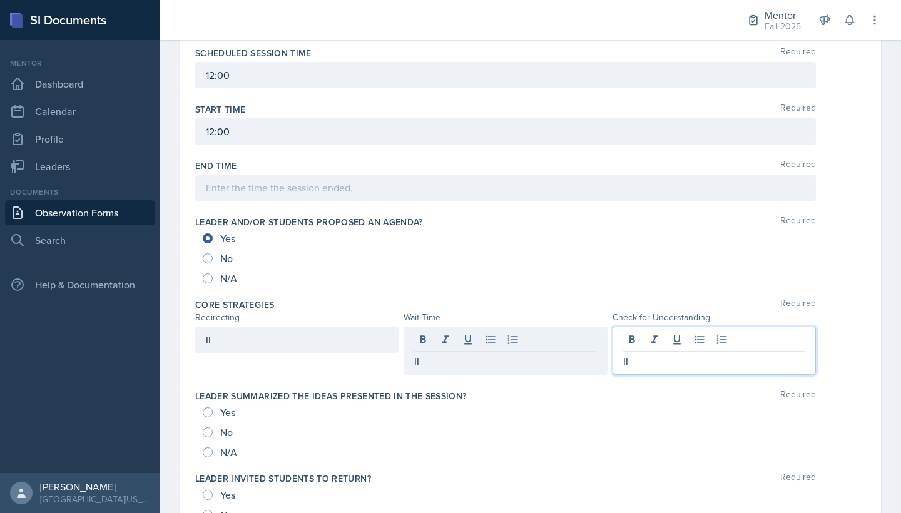
click at [655, 335] on div "II" at bounding box center [713, 350] width 203 height 48
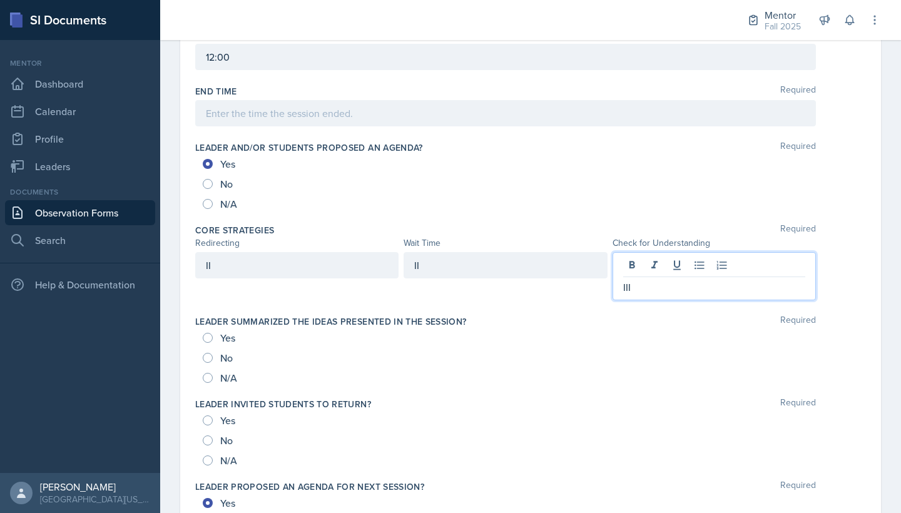
scroll to position [574, 0]
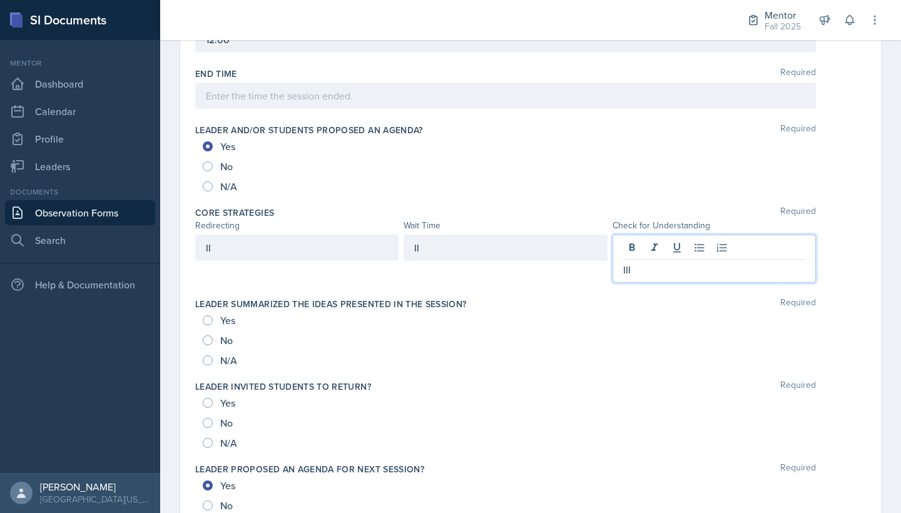
click at [204, 321] on input "Yes" at bounding box center [208, 320] width 10 height 10
radio input "true"
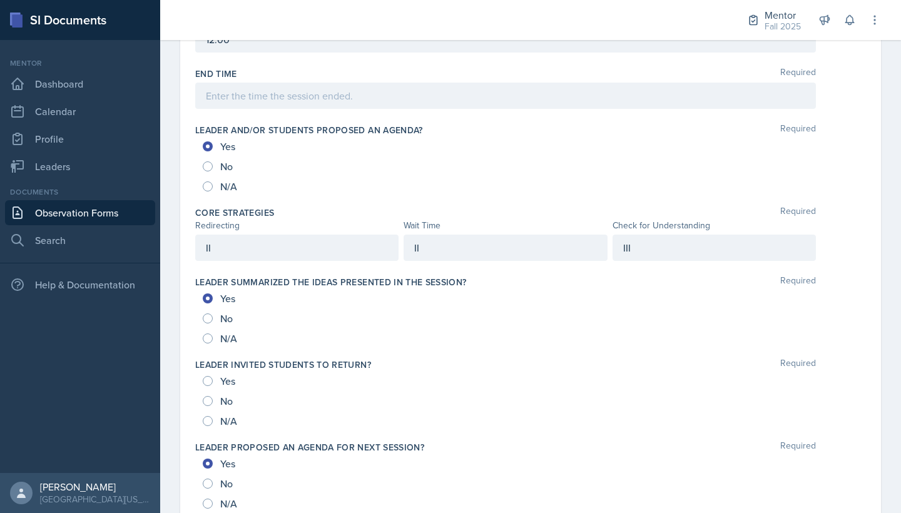
click at [208, 378] on input "Yes" at bounding box center [208, 381] width 10 height 10
radio input "true"
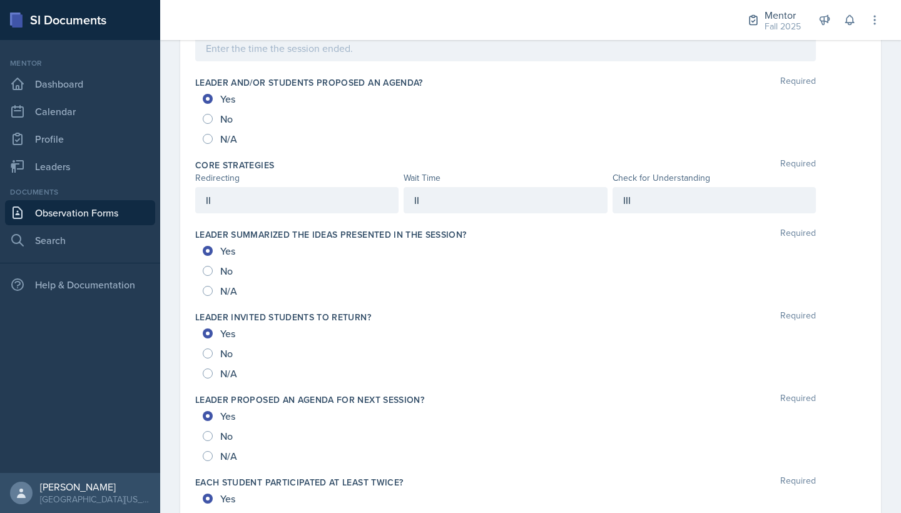
scroll to position [598, 0]
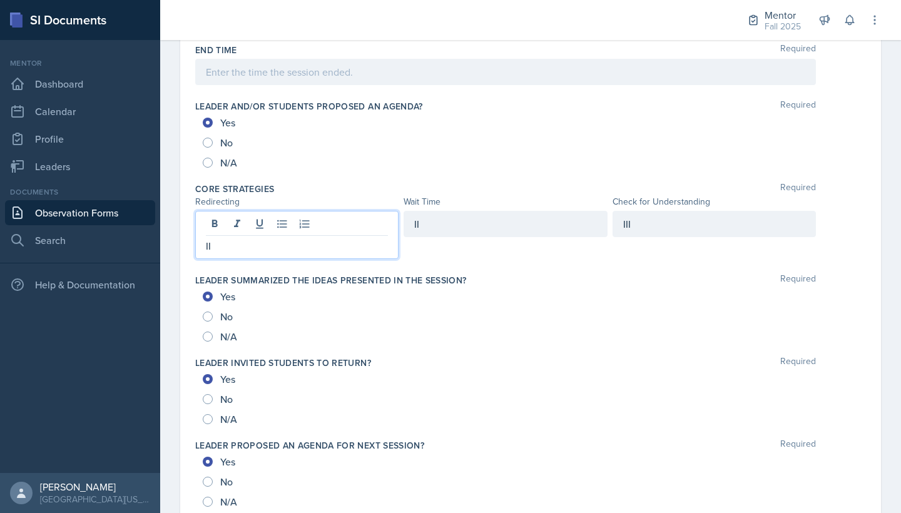
click at [325, 225] on div "II" at bounding box center [296, 235] width 203 height 48
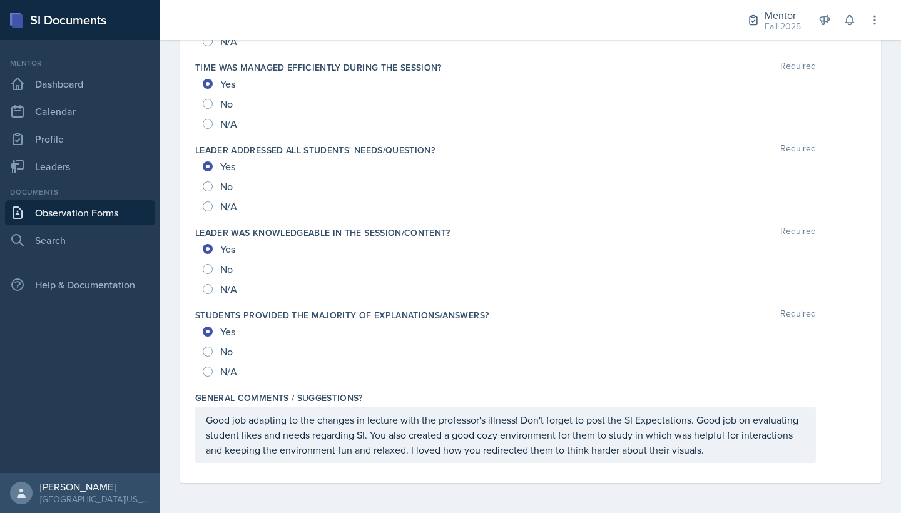
scroll to position [1306, 0]
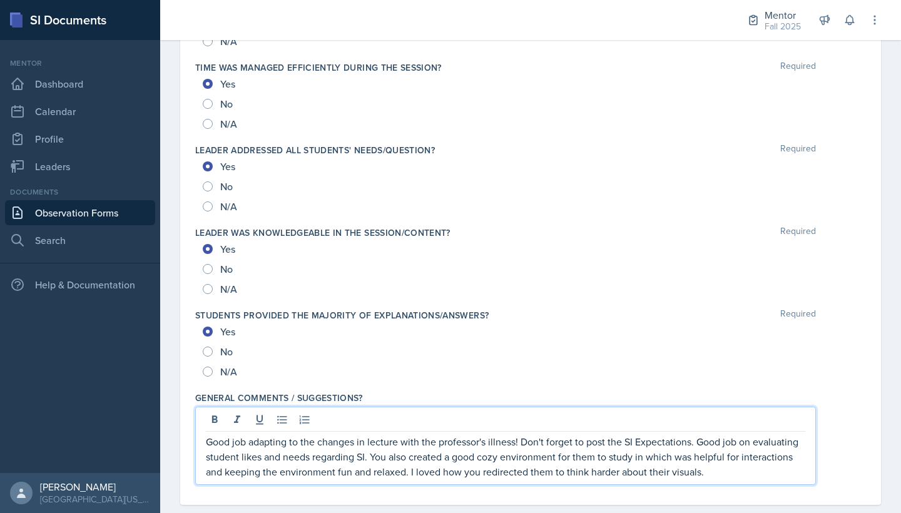
click at [705, 450] on p "Good job adapting to the changes in lecture with the professor's illness! Don't…" at bounding box center [505, 456] width 599 height 45
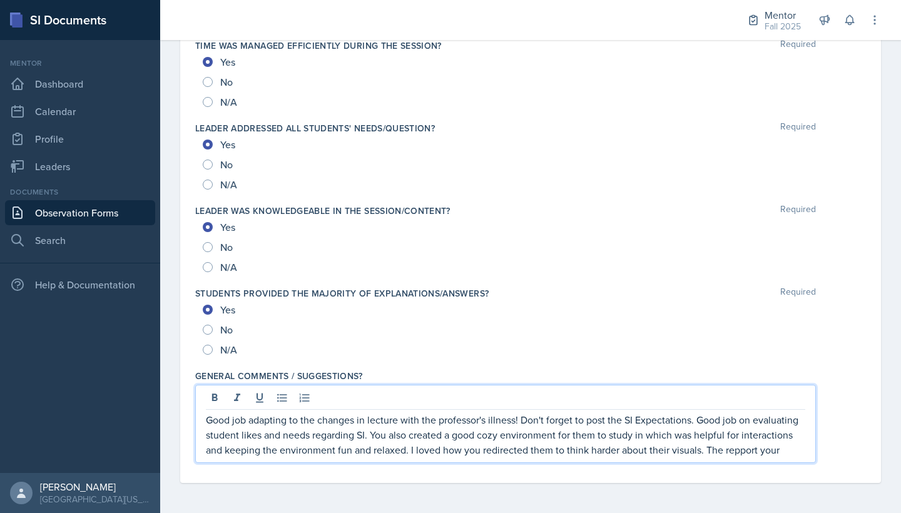
click at [731, 450] on p "Good job adapting to the changes in lecture with the professor's illness! Don't…" at bounding box center [505, 434] width 599 height 45
click at [794, 442] on p "Good job adapting to the changes in lecture with the professor's illness! Don't…" at bounding box center [505, 434] width 599 height 45
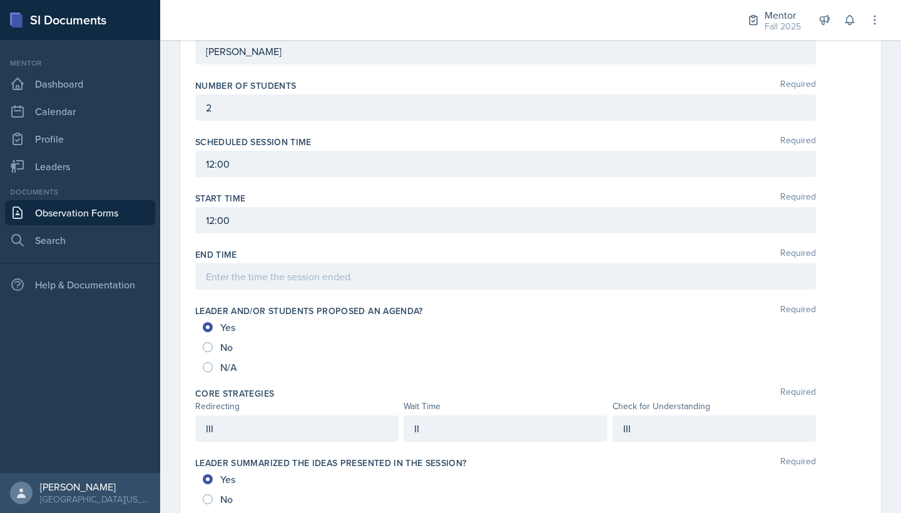
scroll to position [390, 0]
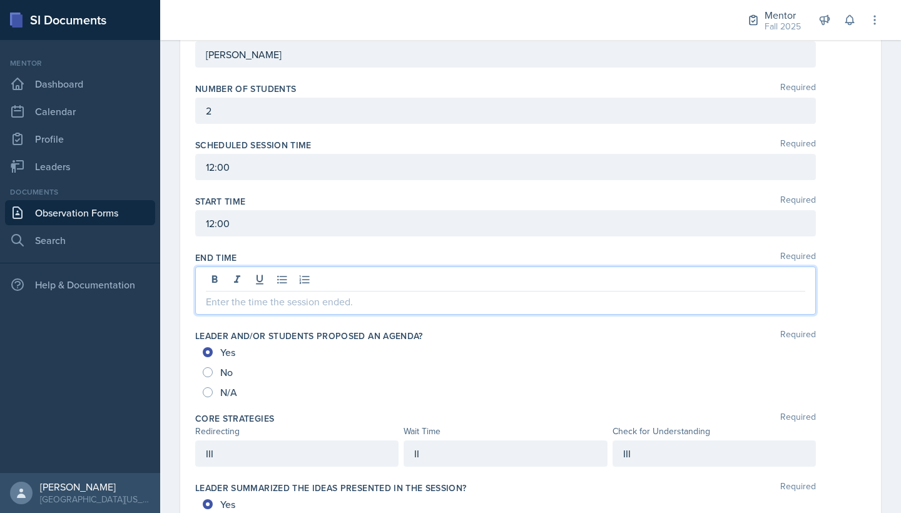
click at [355, 275] on div at bounding box center [505, 290] width 620 height 48
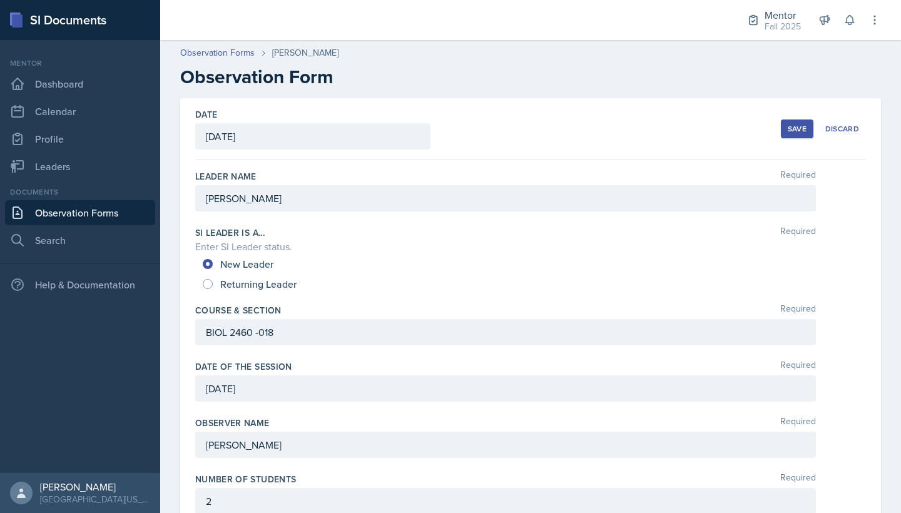
scroll to position [0, 0]
click at [795, 128] on div "Save" at bounding box center [796, 129] width 19 height 10
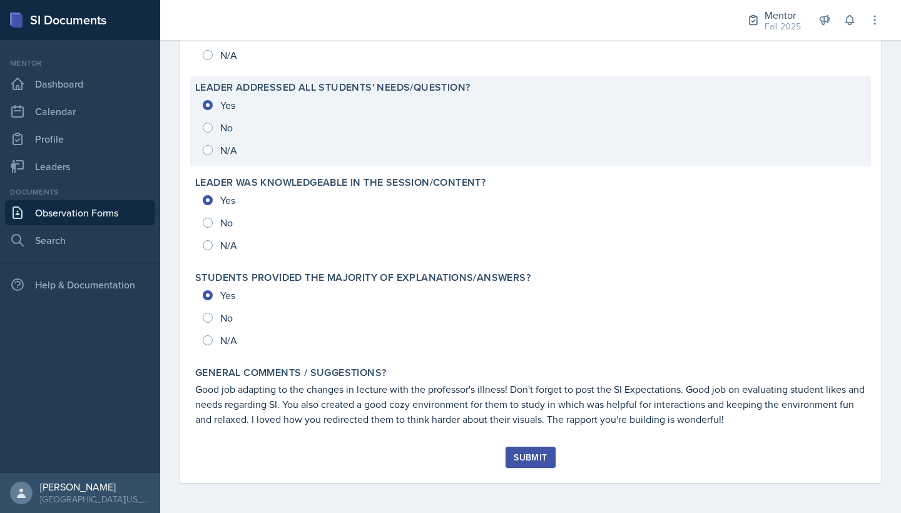
scroll to position [1333, 0]
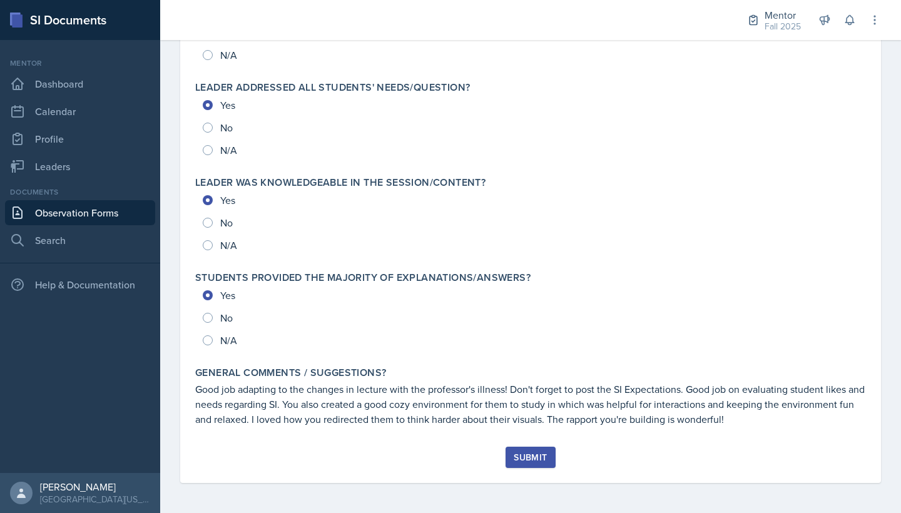
drag, startPoint x: 732, startPoint y: 29, endPoint x: 528, endPoint y: 455, distance: 472.2
click at [527, 454] on div "Submit" at bounding box center [529, 457] width 33 height 10
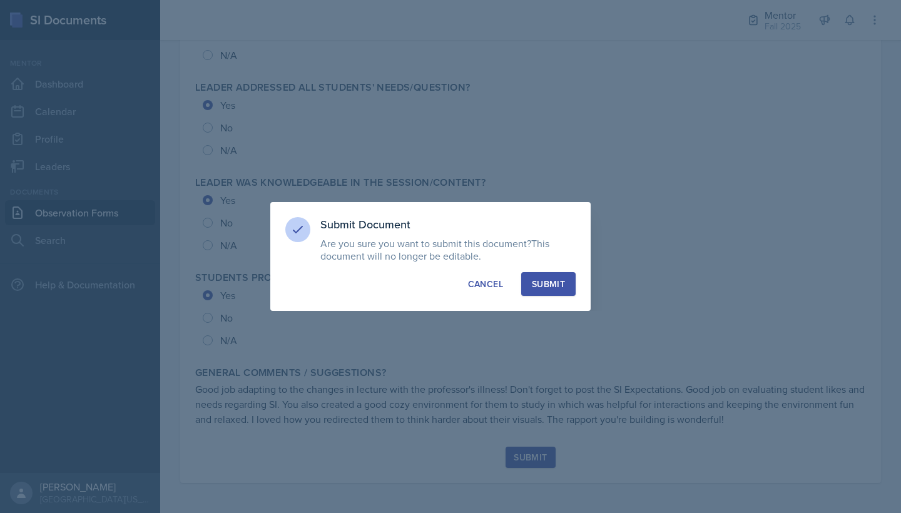
click at [550, 274] on button "Submit" at bounding box center [548, 284] width 54 height 24
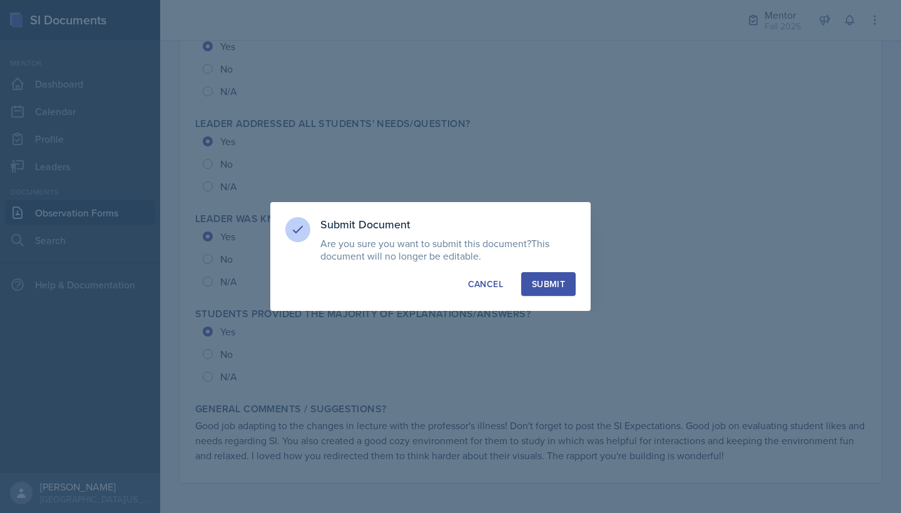
radio input "true"
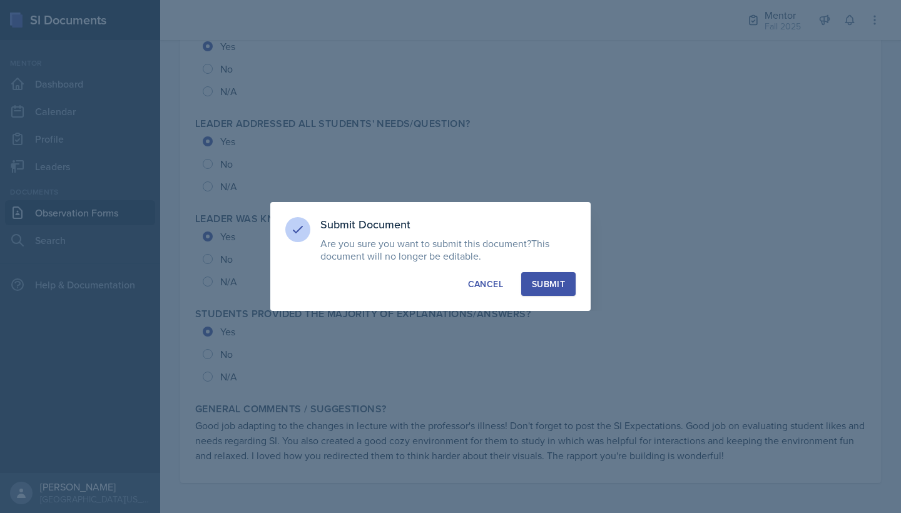
radio input "true"
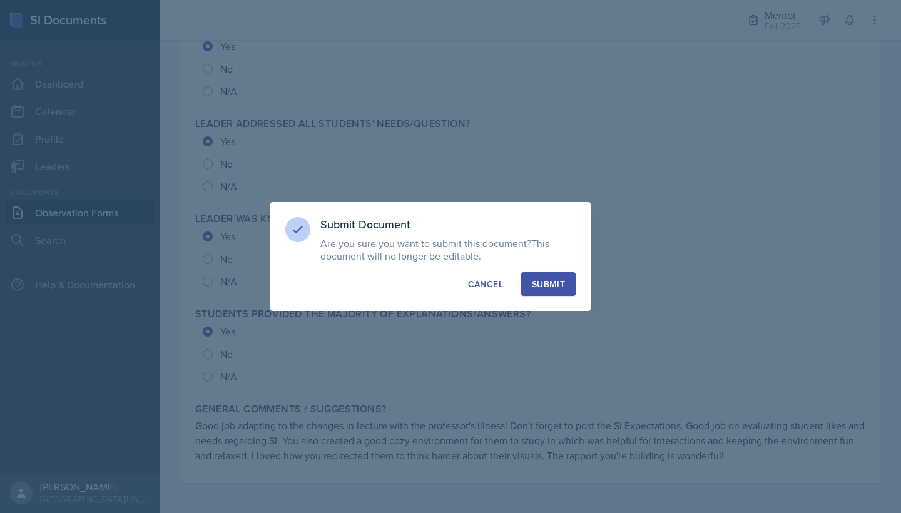
radio input "true"
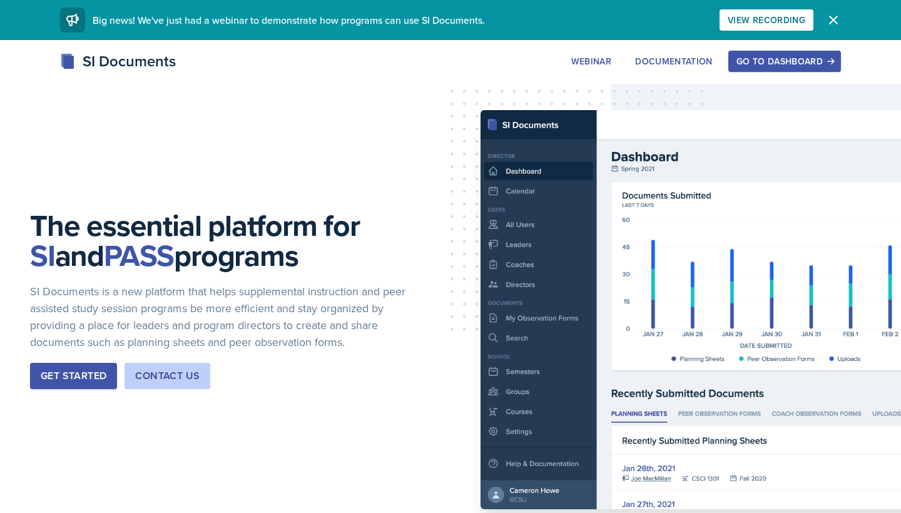
click at [771, 61] on div "Go to Dashboard" at bounding box center [784, 61] width 96 height 10
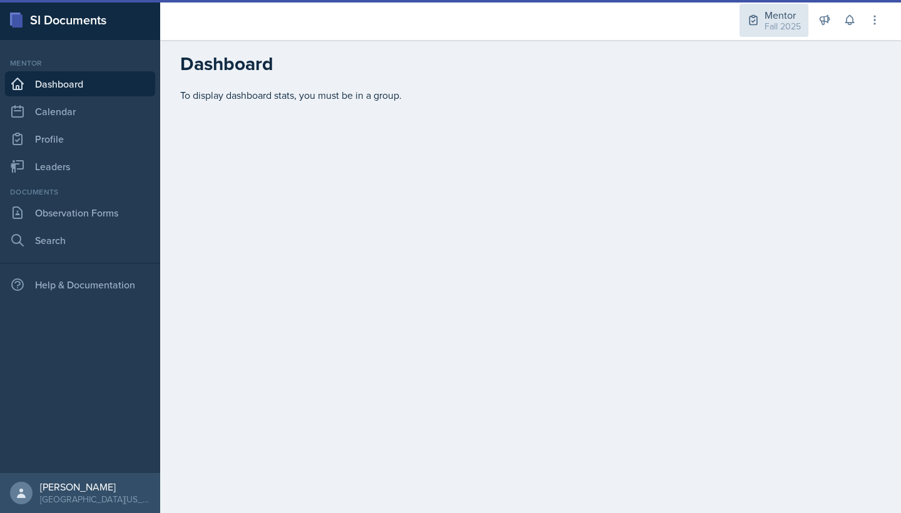
click at [773, 24] on div "Fall 2025" at bounding box center [782, 26] width 36 height 13
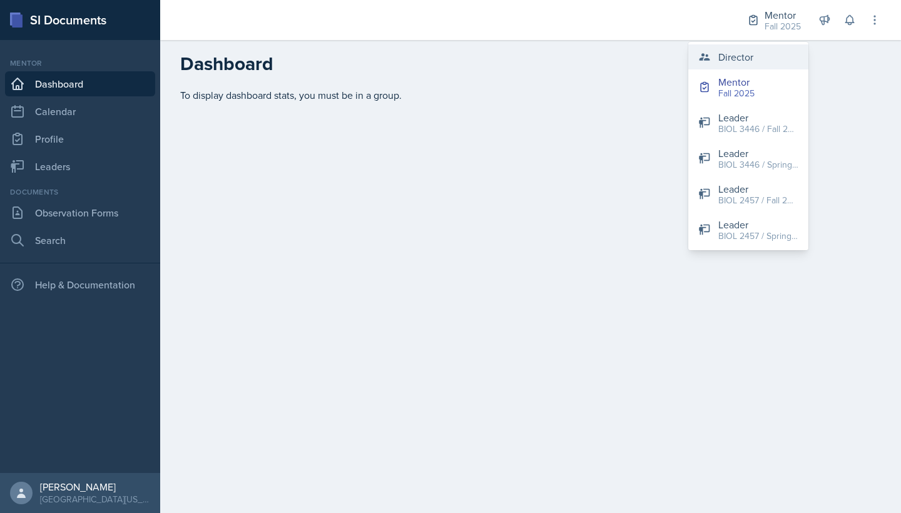
click at [758, 61] on button "Director" at bounding box center [748, 56] width 120 height 25
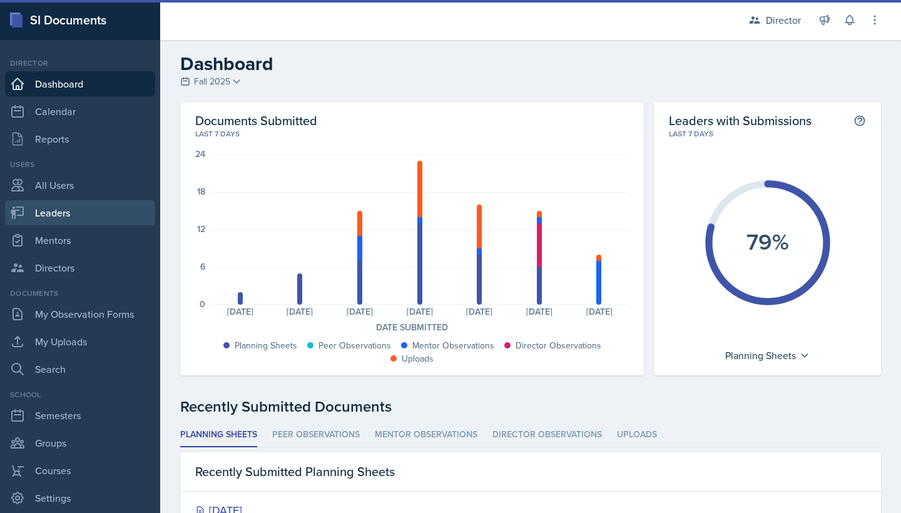
click at [64, 213] on link "Leaders" at bounding box center [80, 212] width 150 height 25
select select "a8c40de0-d7eb-4f82-90ee-ac0c6ce45f71"
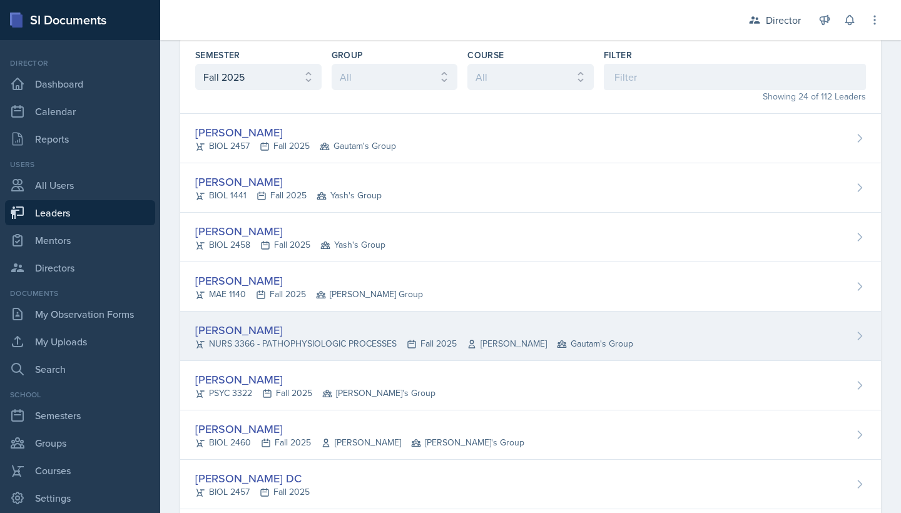
scroll to position [62, 0]
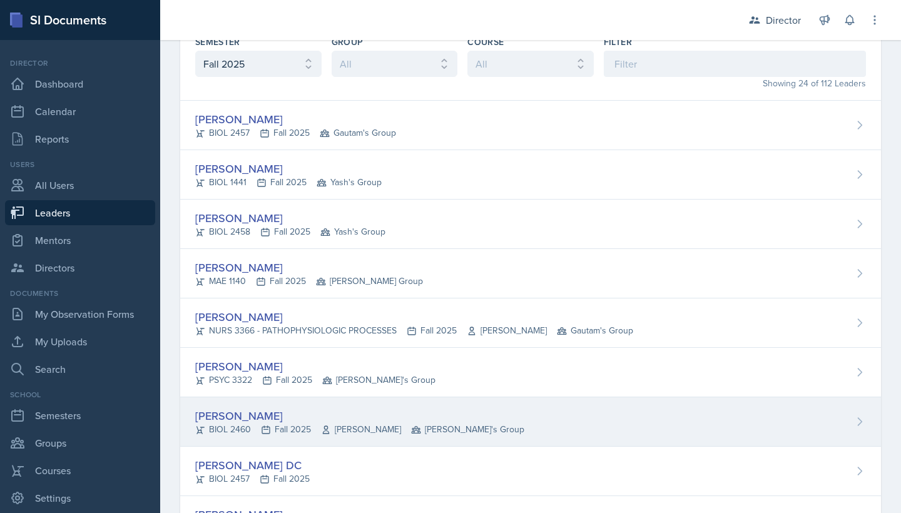
click at [261, 418] on div "Tiana Campbell" at bounding box center [359, 415] width 329 height 17
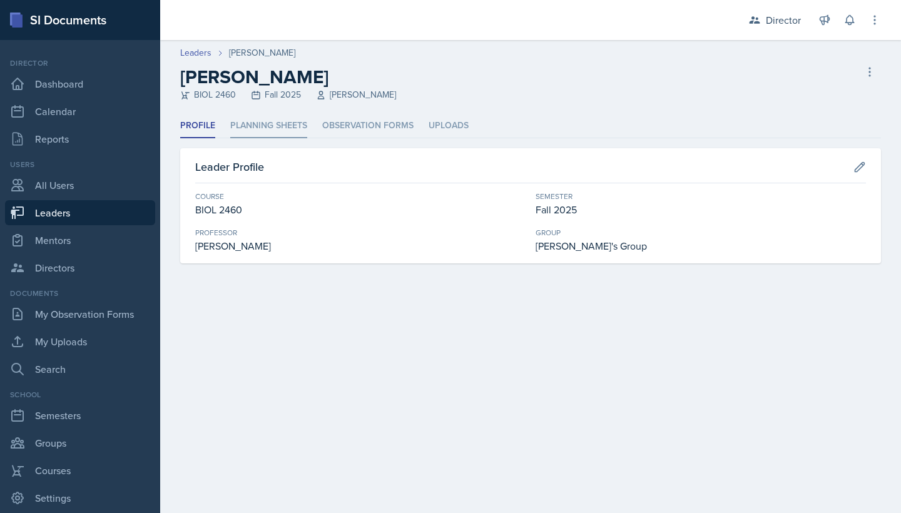
click at [280, 127] on li "Planning Sheets" at bounding box center [268, 126] width 77 height 24
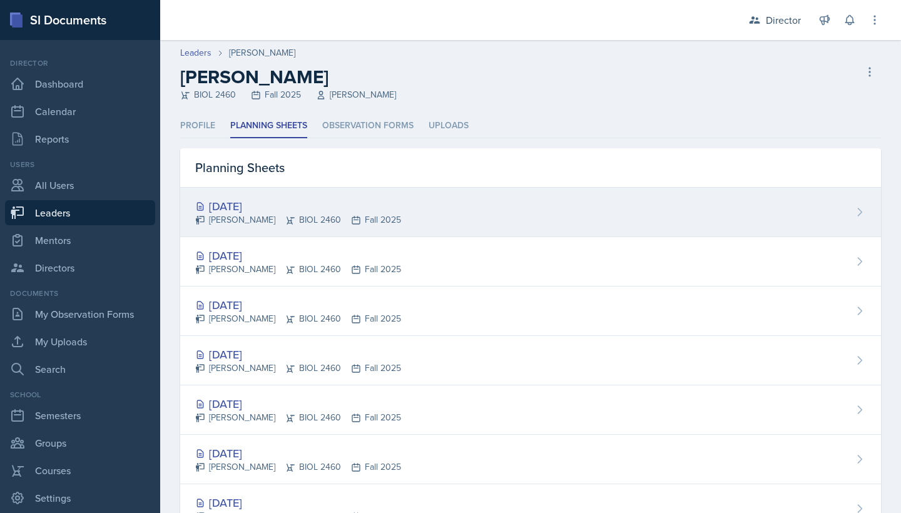
click at [262, 205] on div "Oct 10th, 2025" at bounding box center [298, 206] width 206 height 17
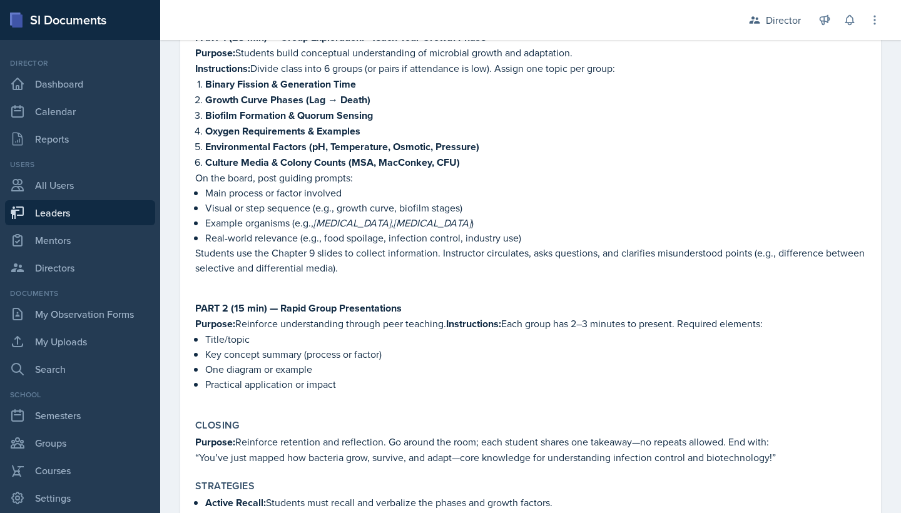
scroll to position [522, 0]
